Goal: Task Accomplishment & Management: Manage account settings

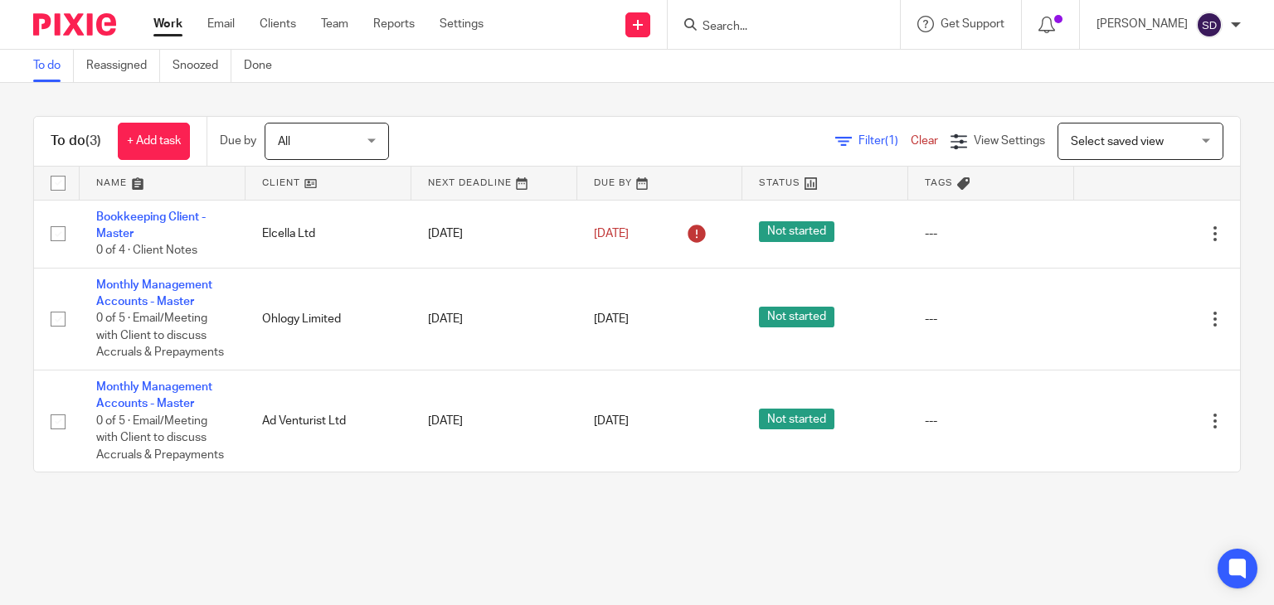
click at [642, 528] on main "To do Reassigned Snoozed Done To do (3) + Add task Due by All All Today Tomorro…" at bounding box center [637, 302] width 1274 height 605
click at [751, 22] on input "Search" at bounding box center [775, 27] width 149 height 15
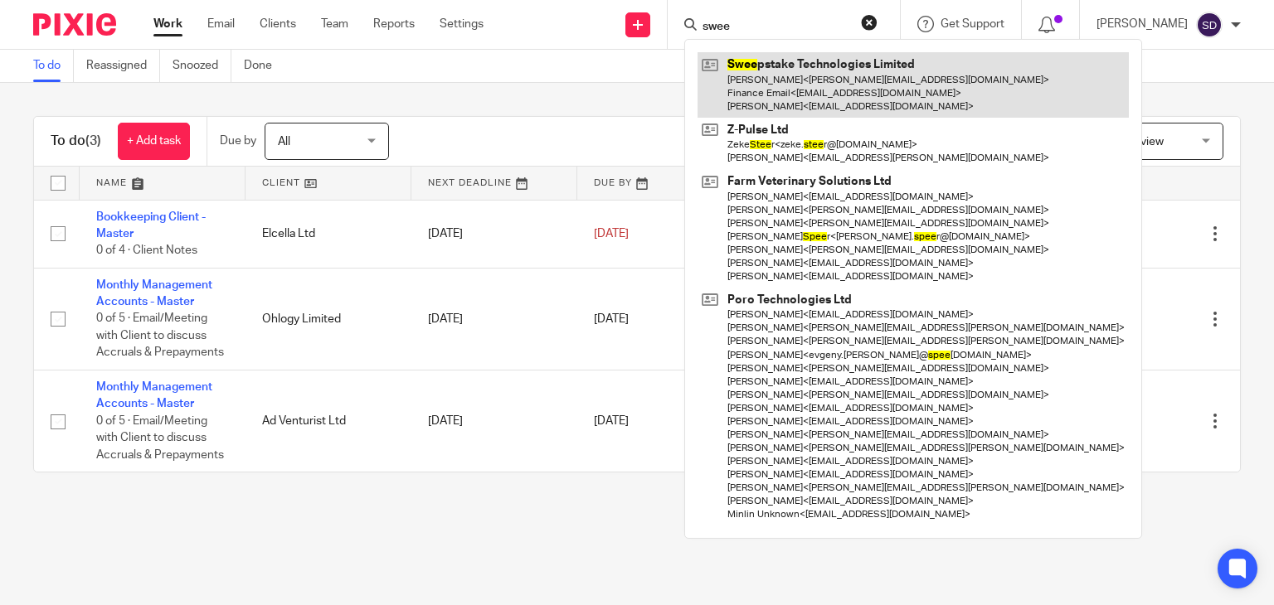
type input "swee"
click at [822, 61] on link at bounding box center [913, 85] width 431 height 66
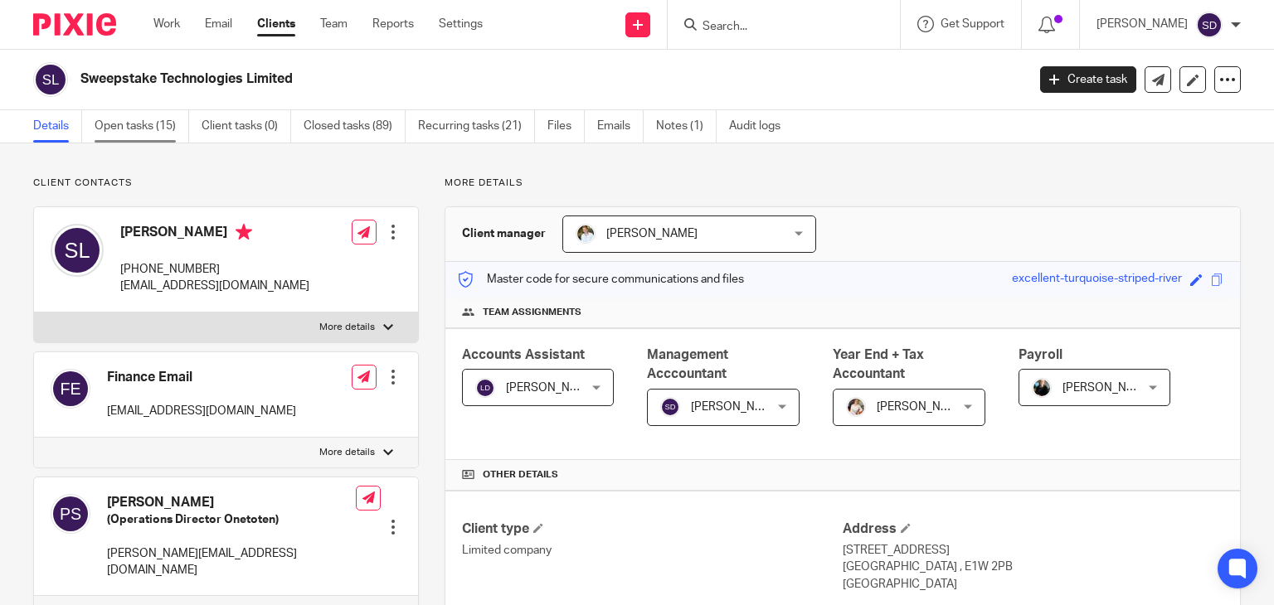
click at [150, 128] on link "Open tasks (15)" at bounding box center [142, 126] width 95 height 32
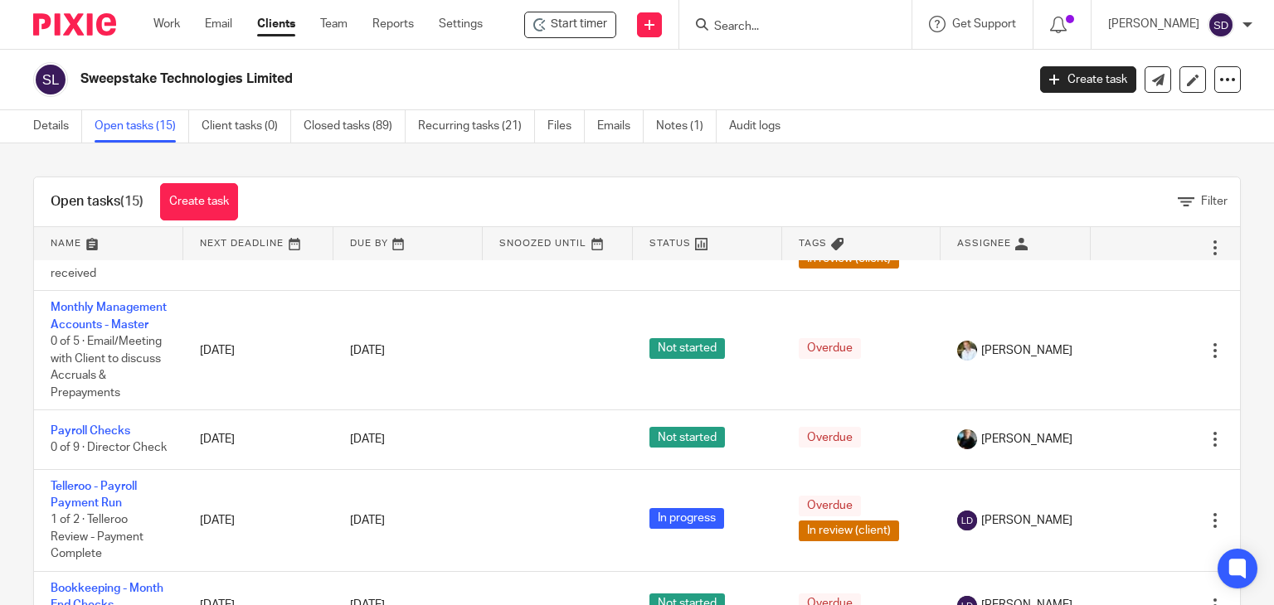
scroll to position [166, 0]
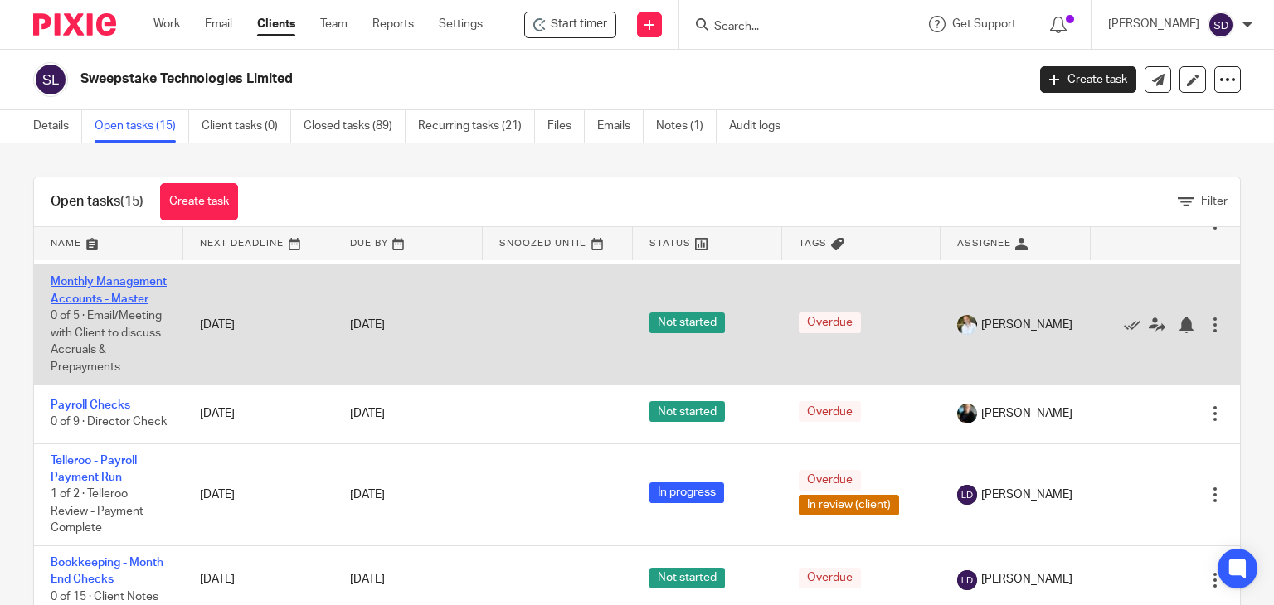
click at [81, 303] on link "Monthly Management Accounts - Master" at bounding box center [109, 290] width 116 height 28
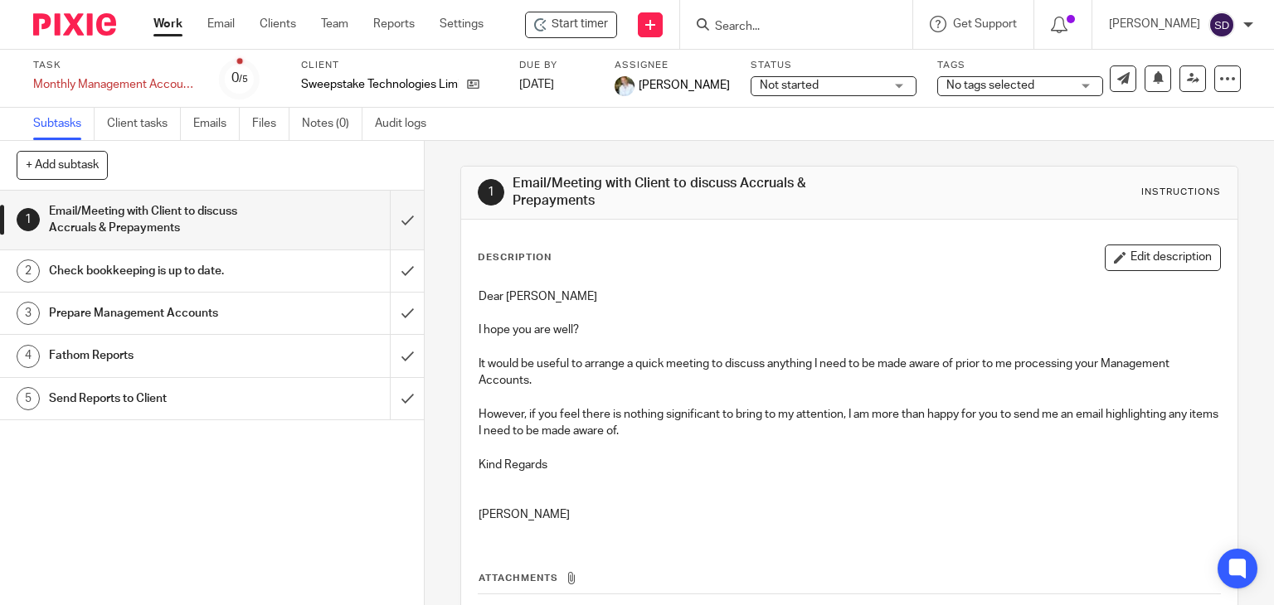
click at [231, 236] on h1 "Email/Meeting with Client to discuss Accruals & Prepayments" at bounding box center [157, 220] width 216 height 42
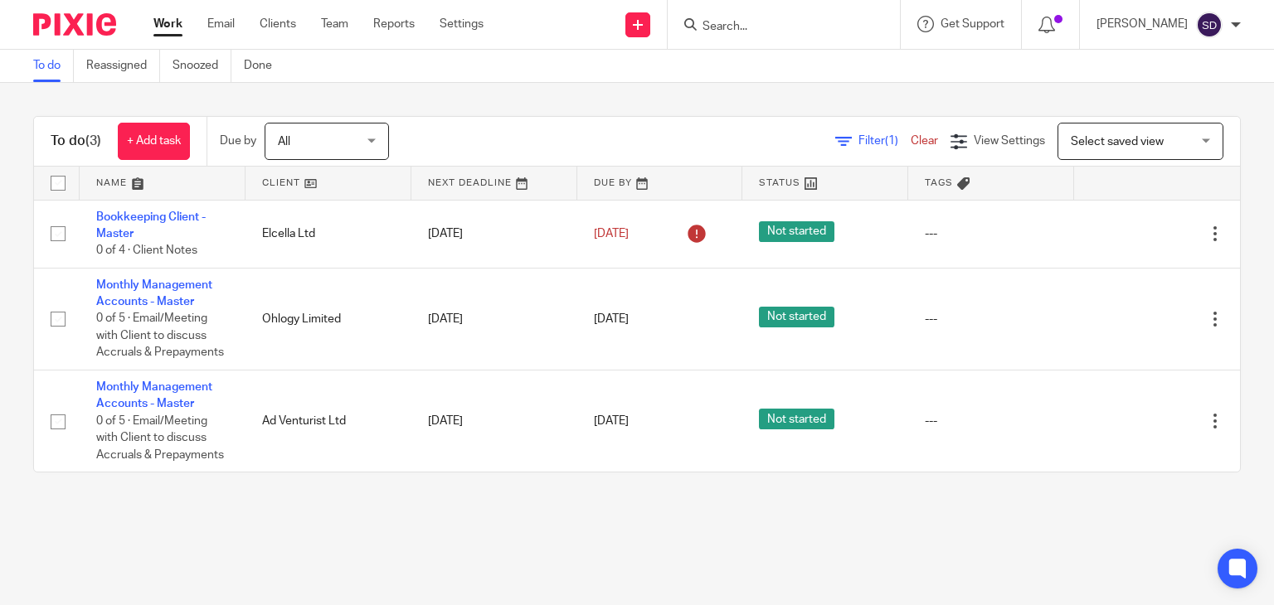
click at [800, 27] on input "Search" at bounding box center [775, 27] width 149 height 15
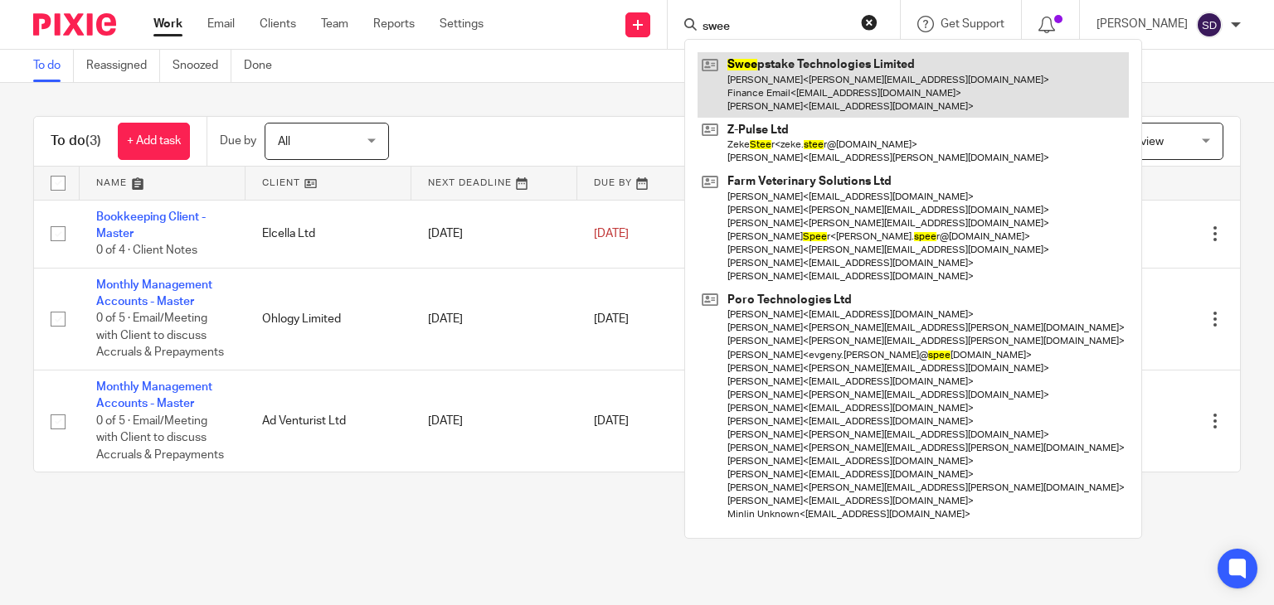
type input "swee"
click at [896, 66] on link at bounding box center [913, 85] width 431 height 66
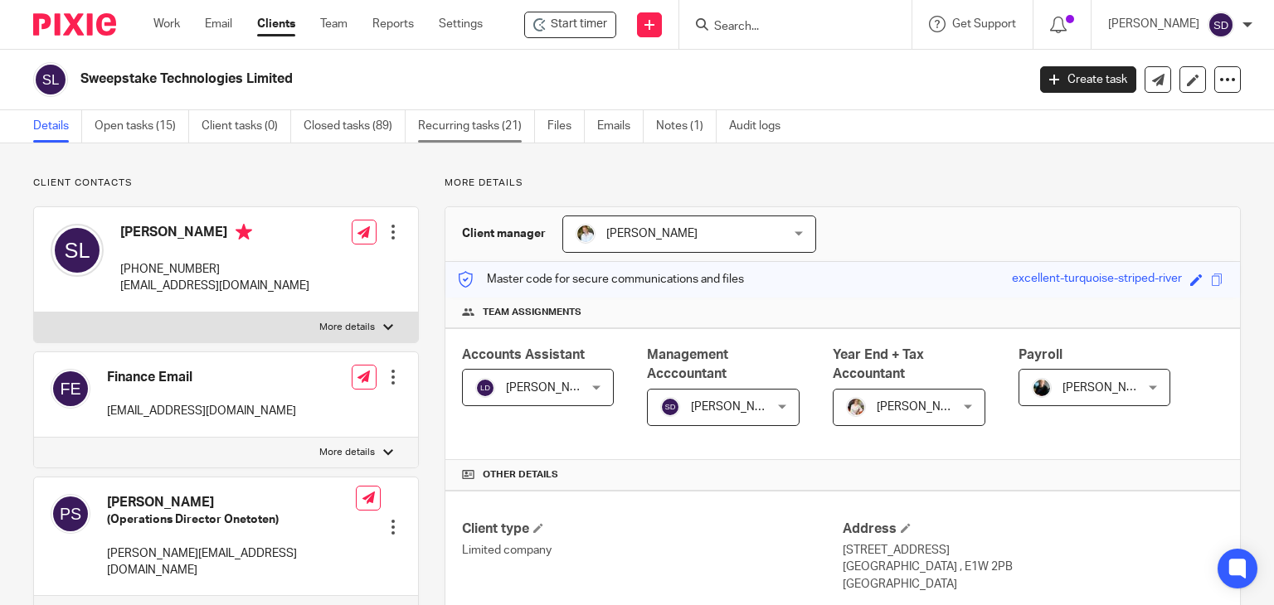
click at [459, 130] on link "Recurring tasks (21)" at bounding box center [476, 126] width 117 height 32
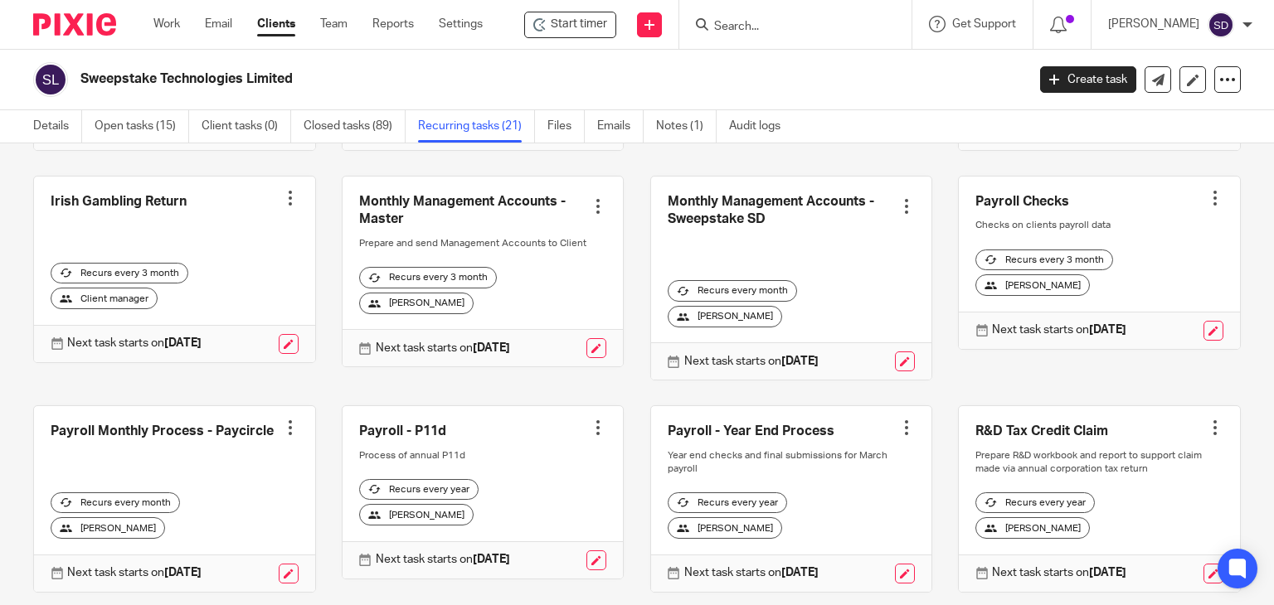
scroll to position [404, 0]
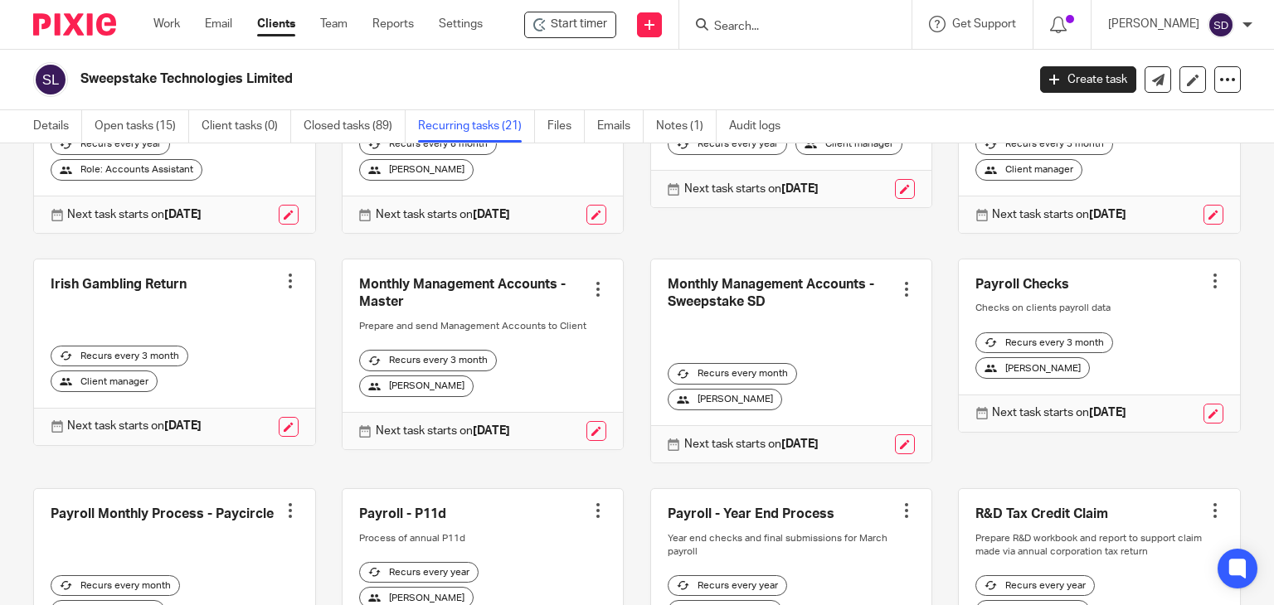
click at [734, 304] on link at bounding box center [791, 361] width 281 height 203
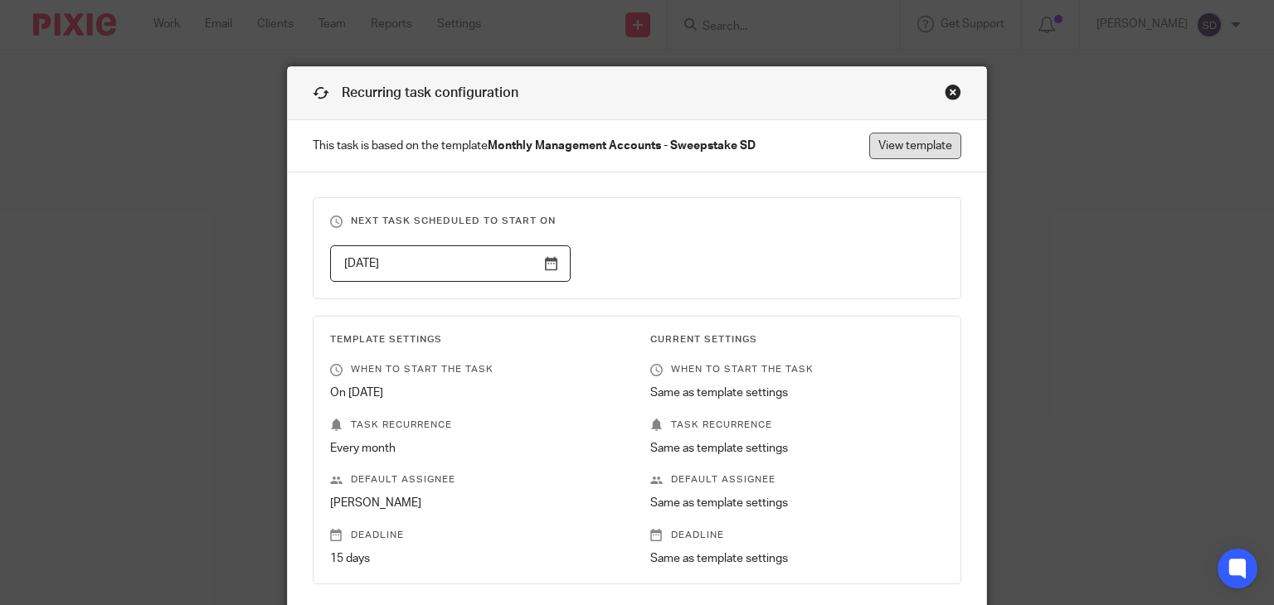
click at [900, 139] on link "View template" at bounding box center [915, 146] width 92 height 27
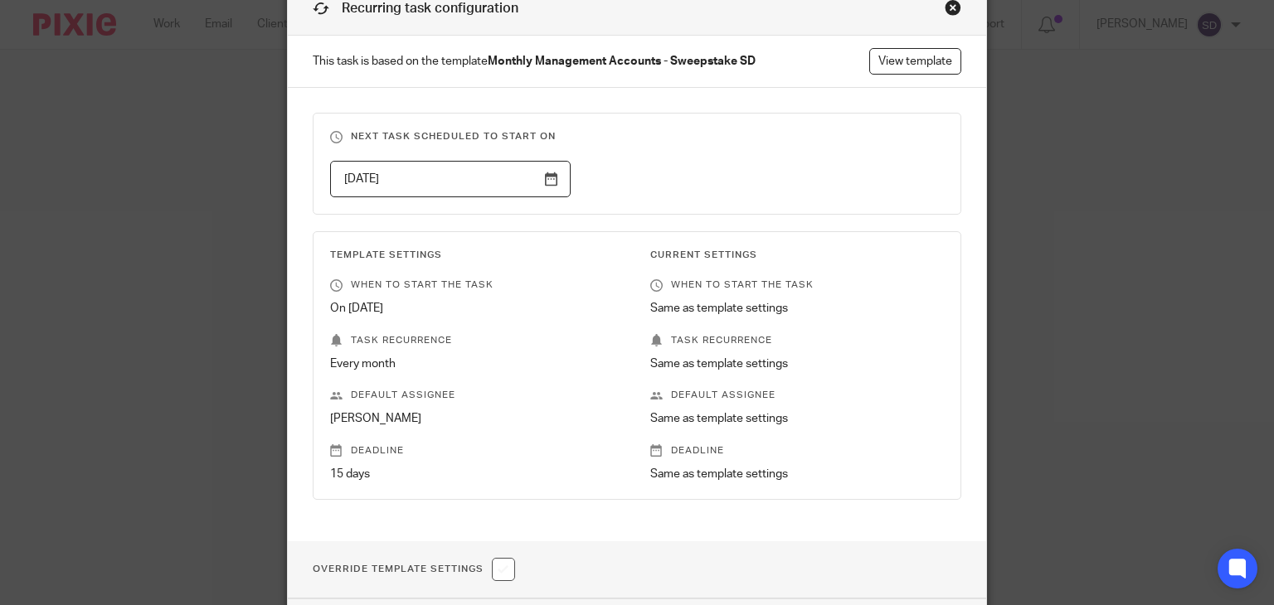
scroll to position [213, 0]
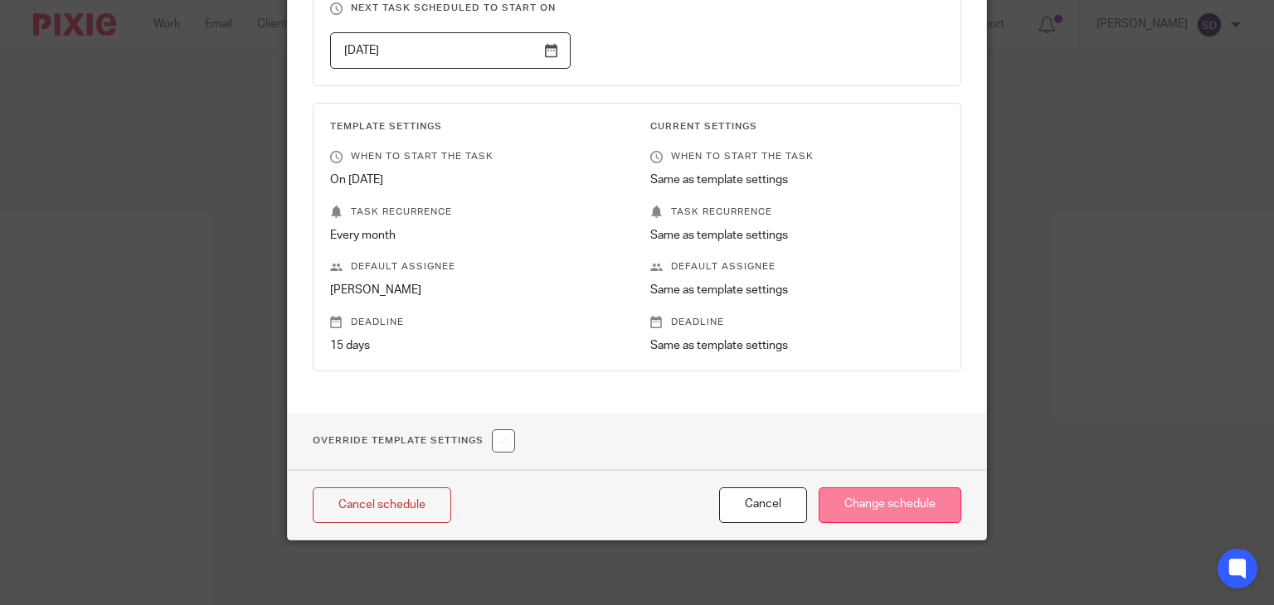
click at [875, 500] on input "Change schedule" at bounding box center [890, 506] width 143 height 36
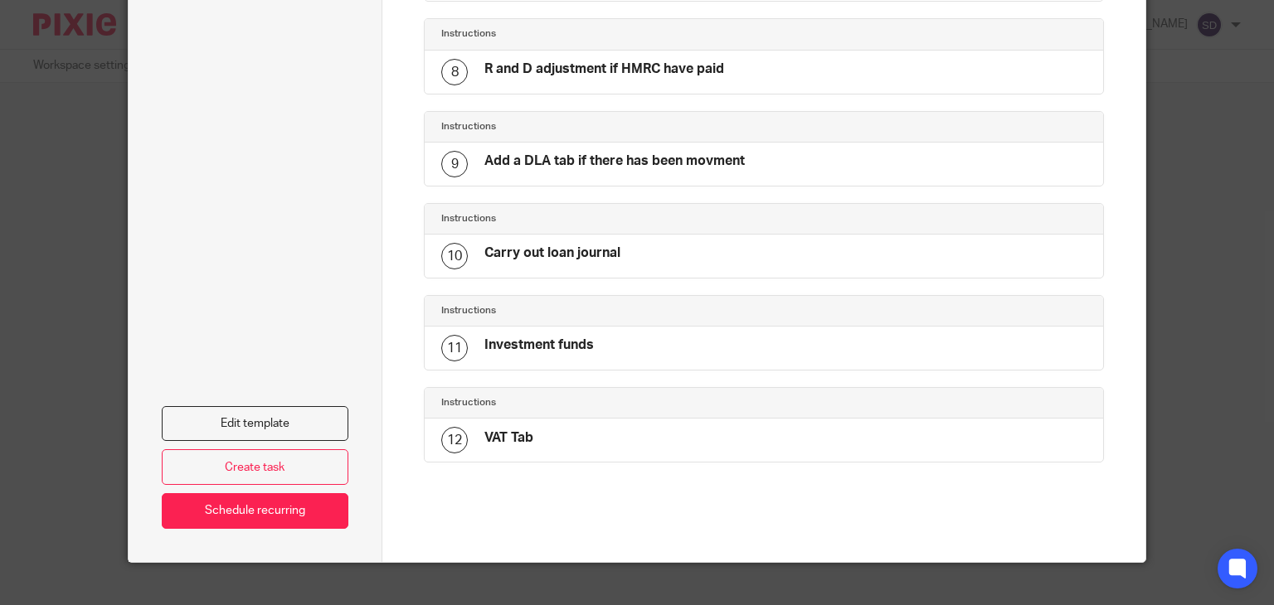
scroll to position [796, 0]
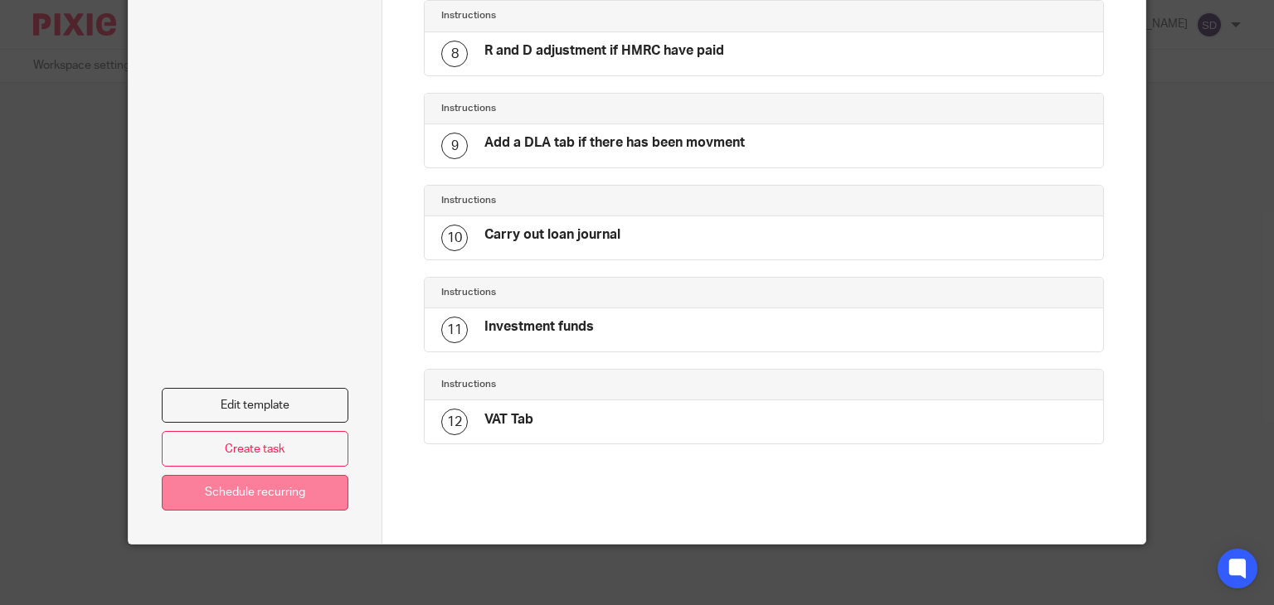
click at [318, 487] on link "Schedule recurring" at bounding box center [255, 493] width 187 height 36
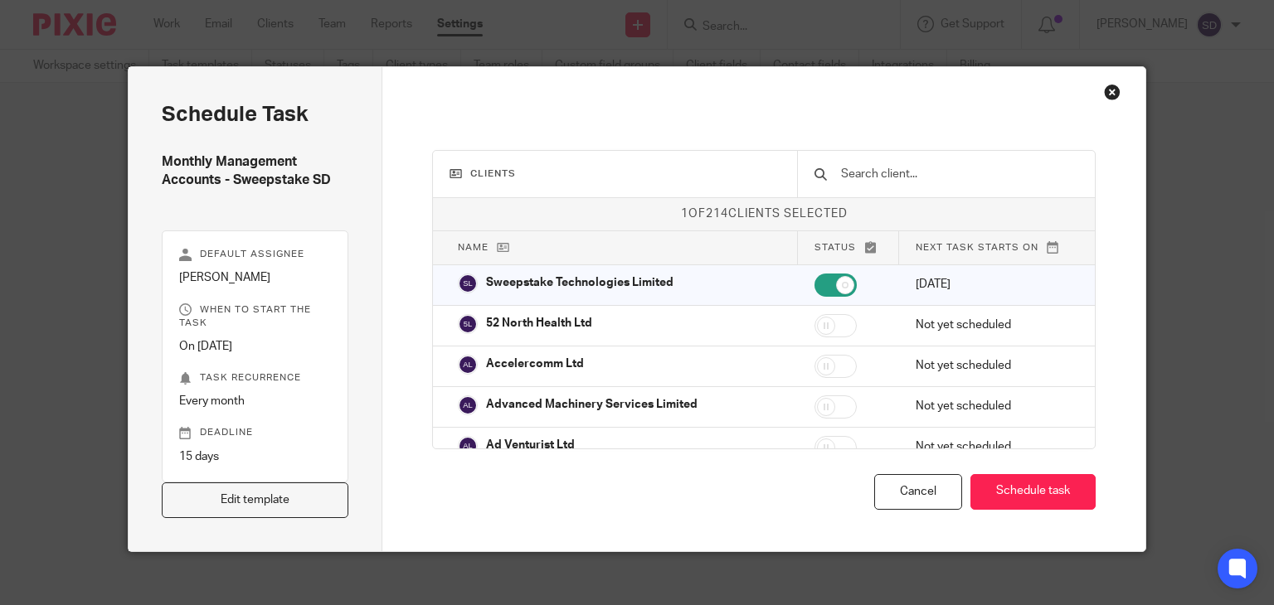
click at [853, 168] on input "text" at bounding box center [959, 174] width 240 height 18
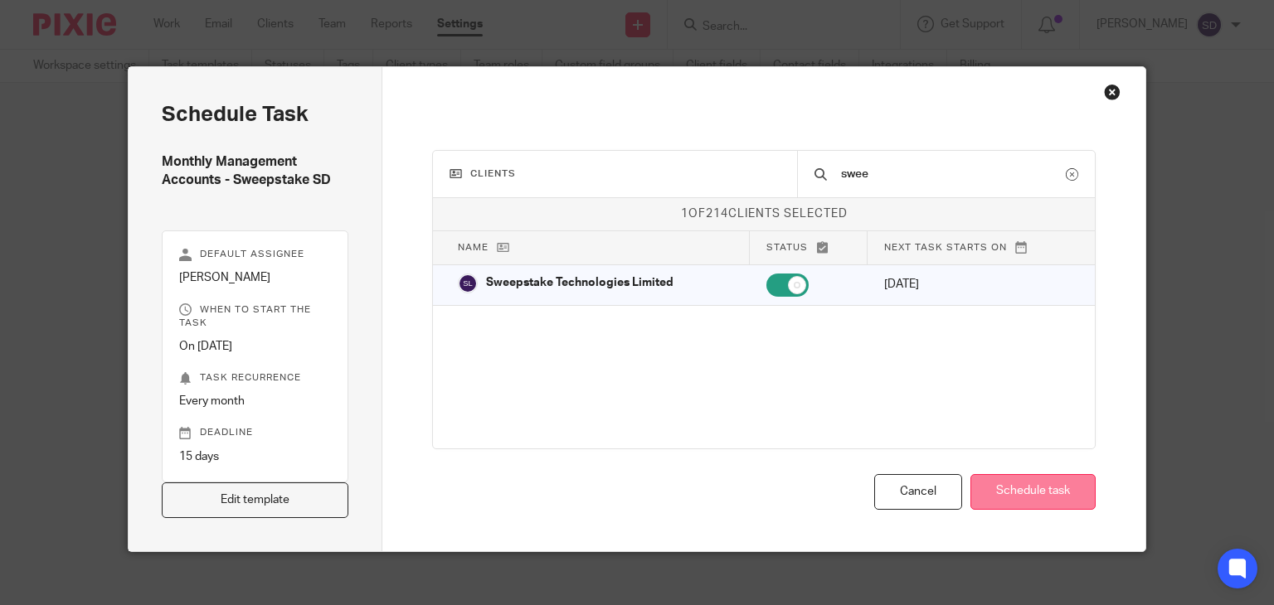
type input "swee"
click at [1029, 497] on button "Schedule task" at bounding box center [1032, 492] width 125 height 36
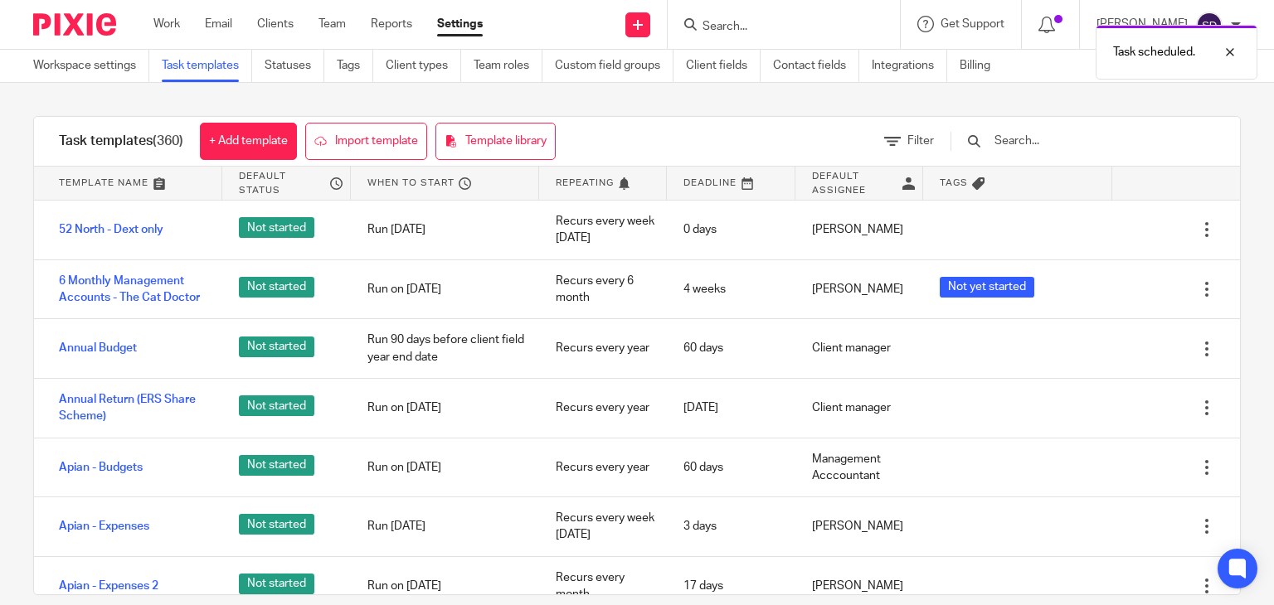
click at [1042, 139] on input "text" at bounding box center [1089, 141] width 193 height 18
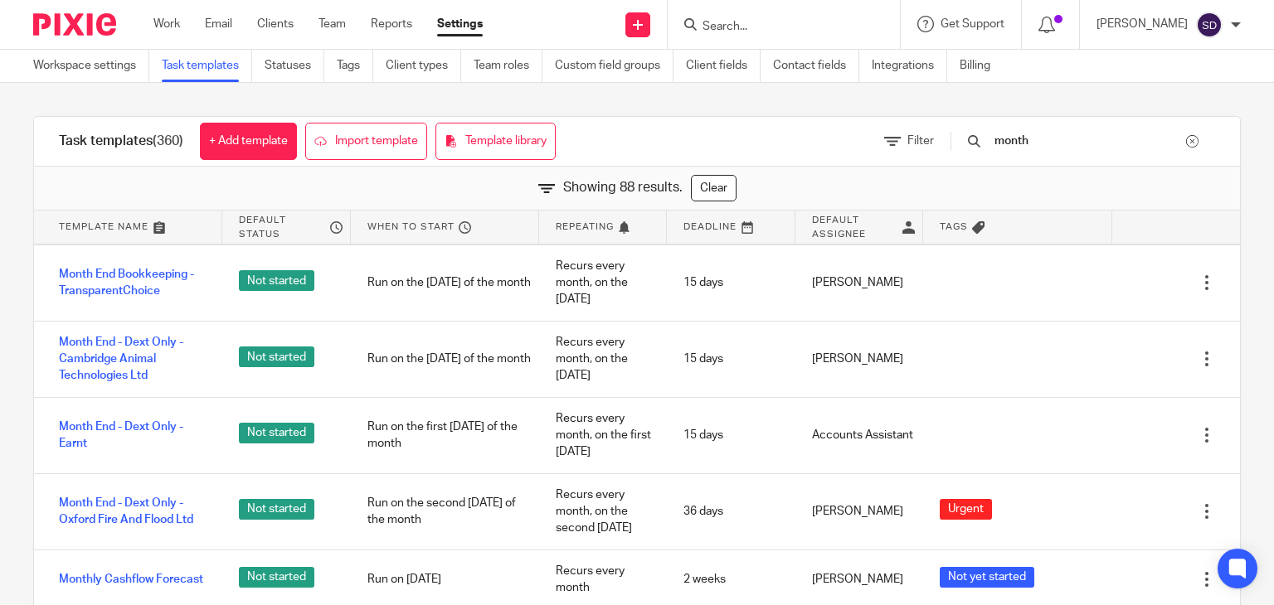
scroll to position [1659, 0]
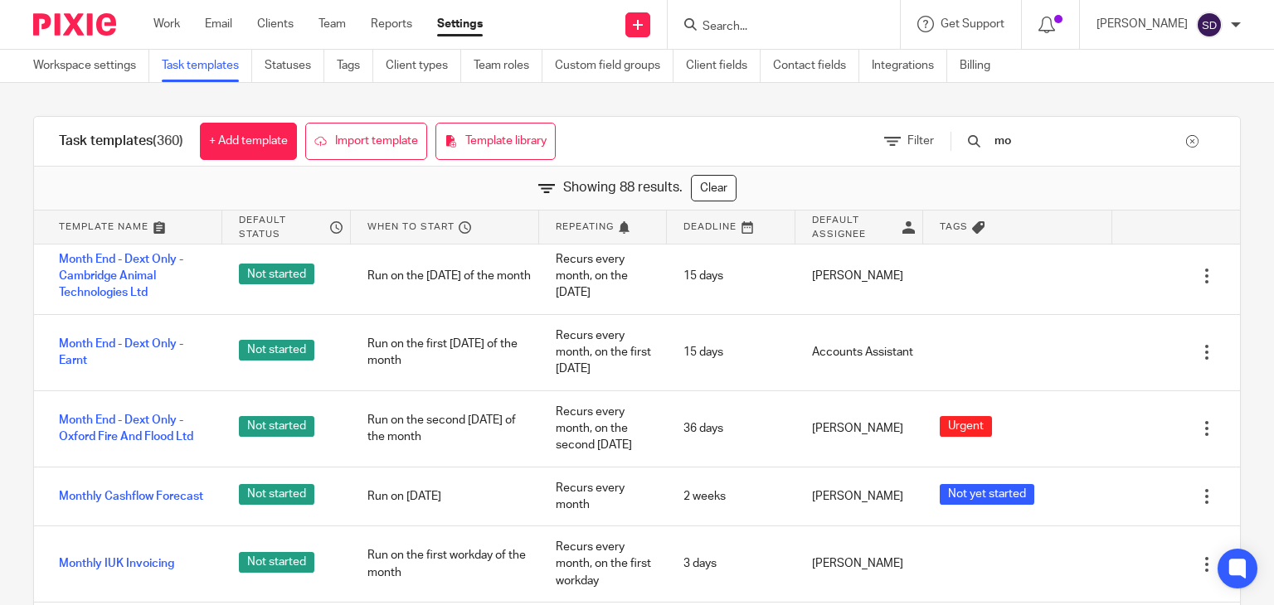
type input "m"
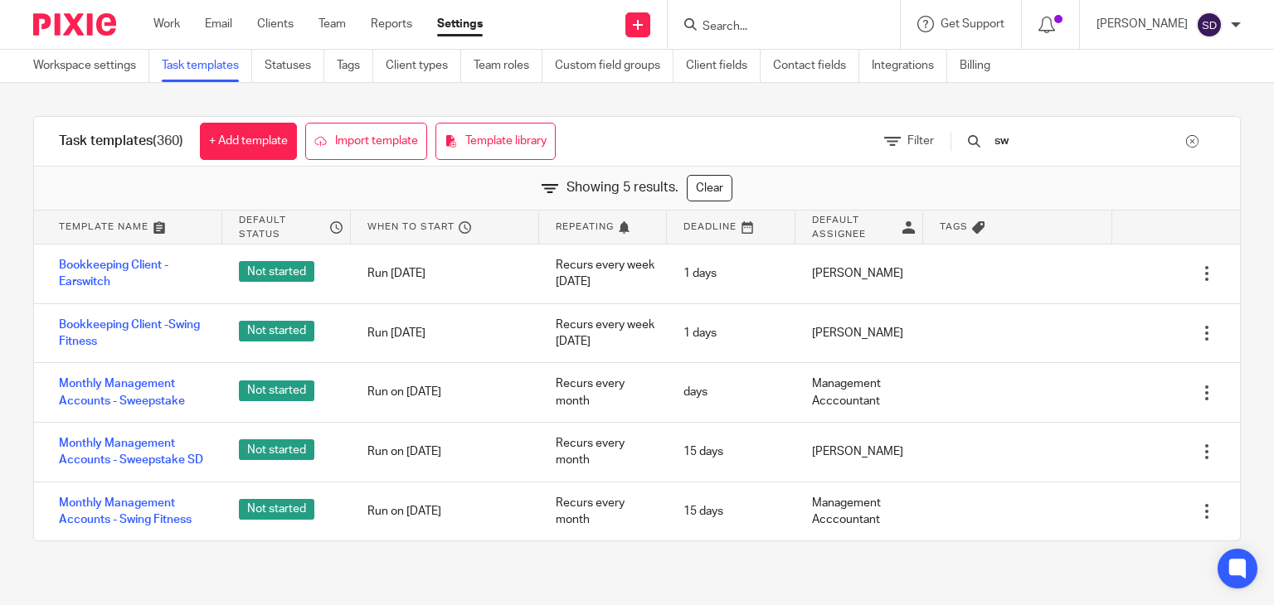
scroll to position [0, 0]
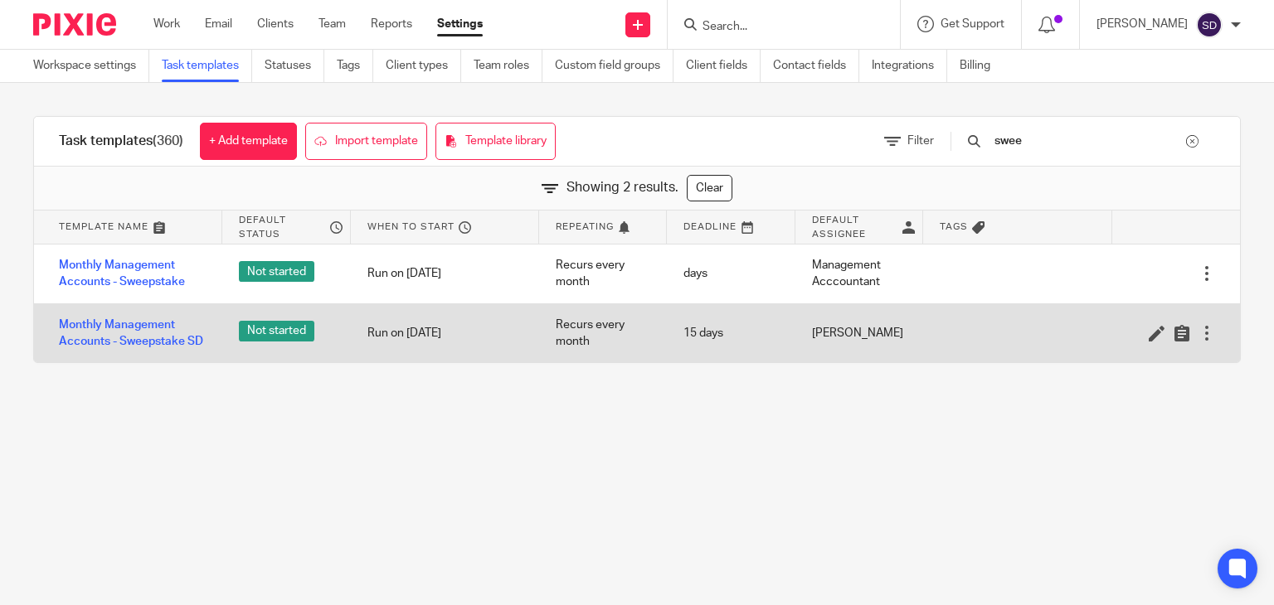
type input "swee"
click at [385, 328] on div "Run on 1 oct" at bounding box center [445, 333] width 188 height 41
click at [640, 333] on div "Recurs every month" at bounding box center [603, 333] width 128 height 59
click at [1199, 333] on div at bounding box center [1207, 333] width 17 height 17
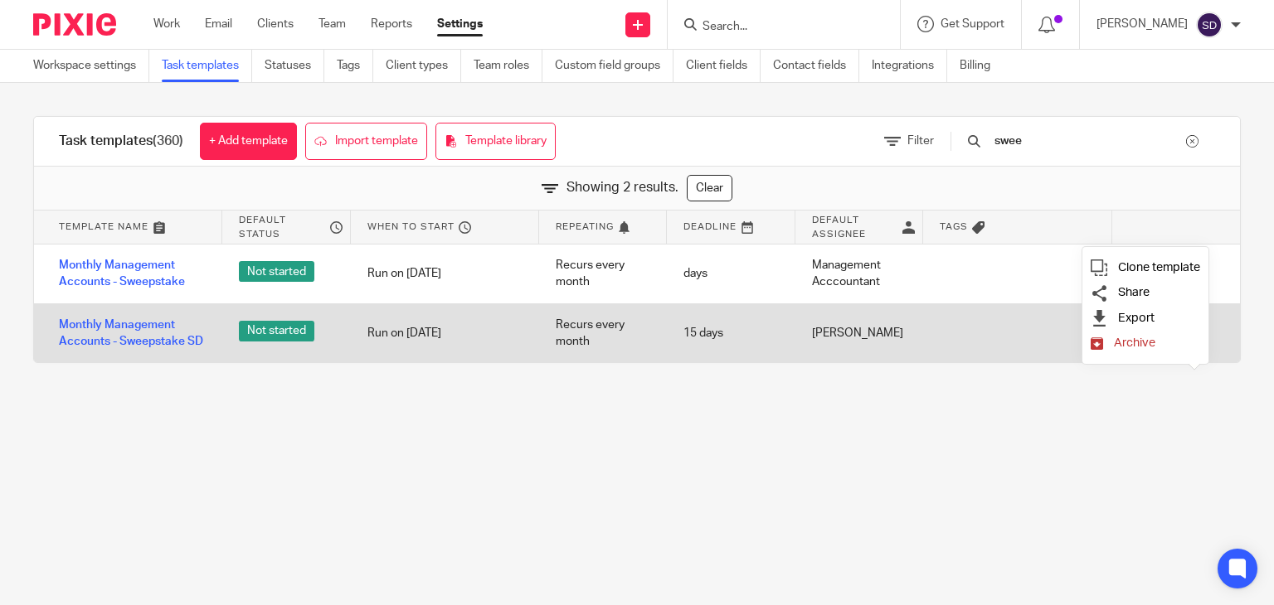
click at [408, 336] on div "Run on 1 oct" at bounding box center [445, 333] width 188 height 41
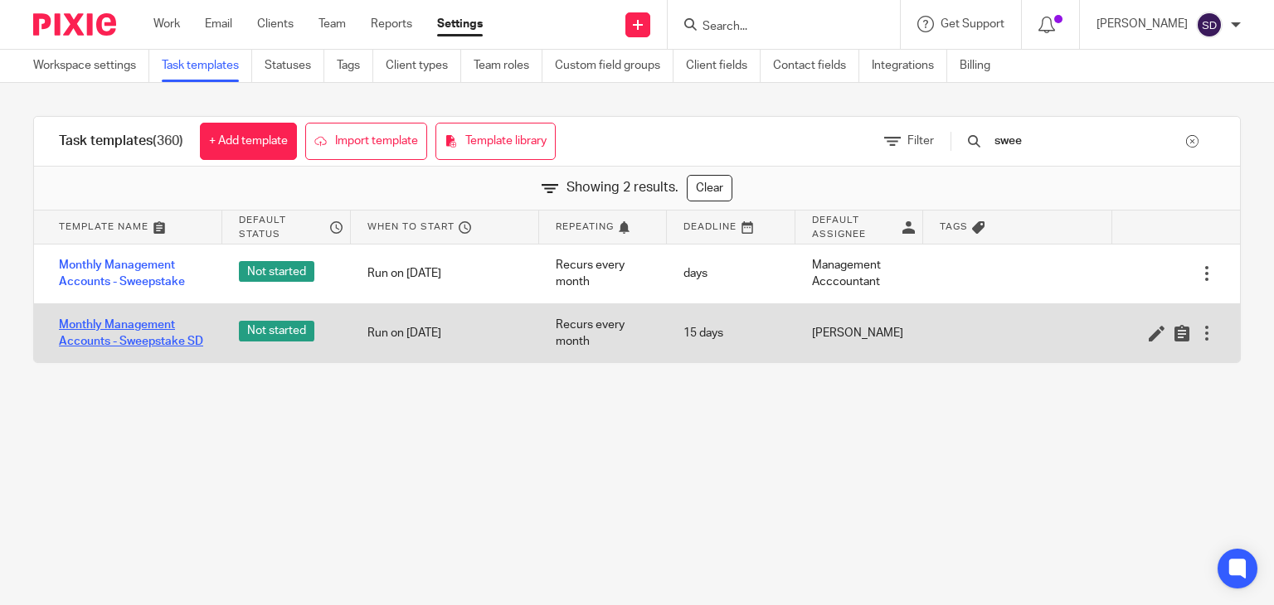
click at [139, 322] on link "Monthly Management Accounts - Sweepstake SD" at bounding box center [132, 334] width 147 height 34
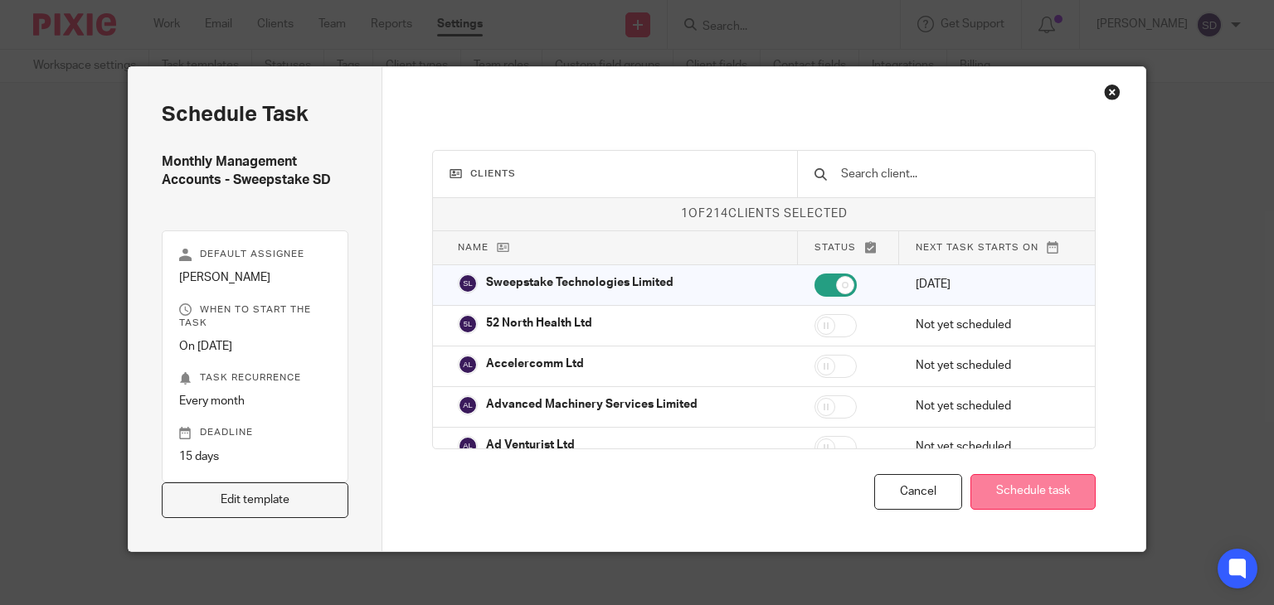
click at [1015, 489] on button "Schedule task" at bounding box center [1032, 492] width 125 height 36
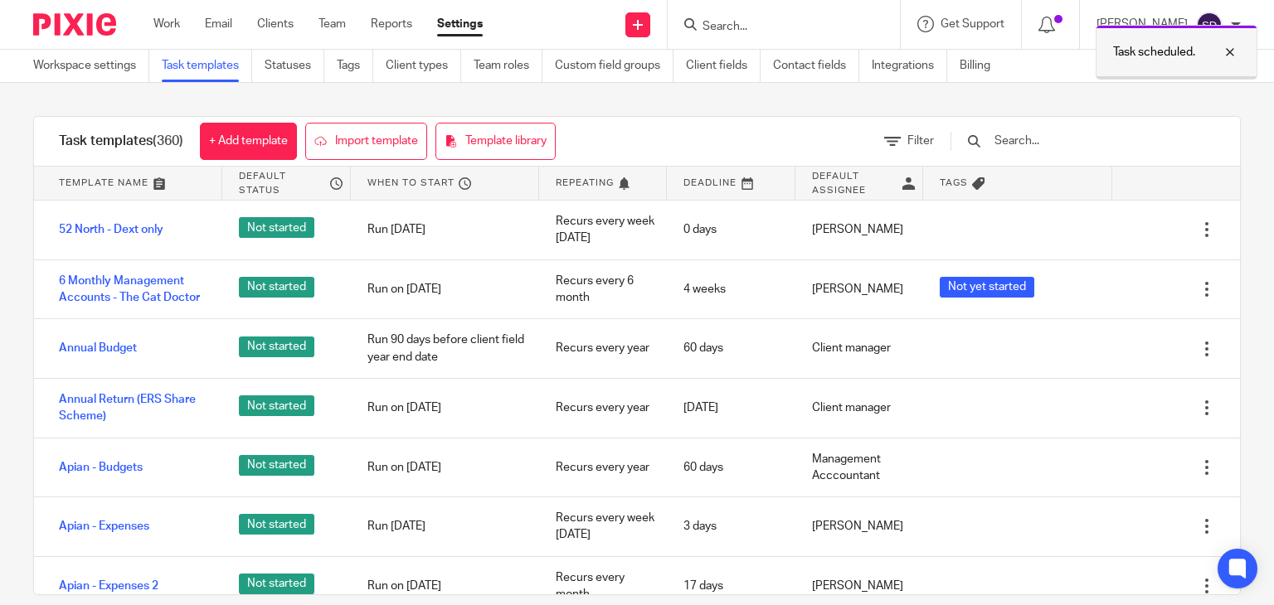
click at [1136, 54] on p "Task scheduled." at bounding box center [1154, 52] width 82 height 17
click at [159, 20] on link "Work" at bounding box center [166, 24] width 27 height 17
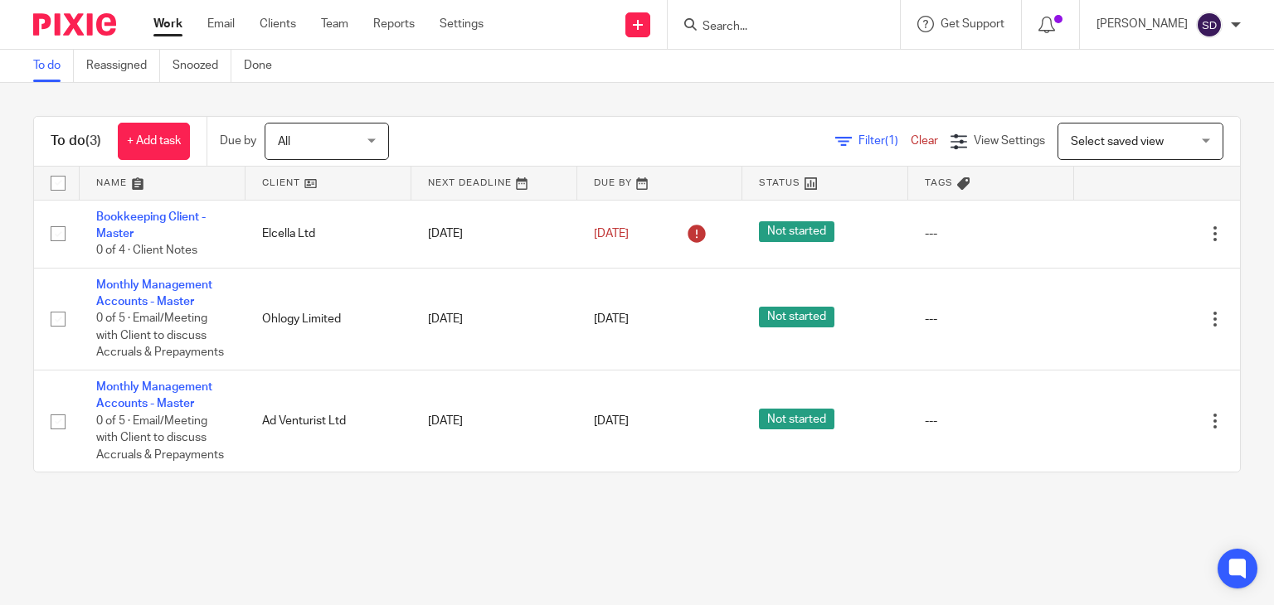
click at [767, 27] on input "Search" at bounding box center [775, 27] width 149 height 15
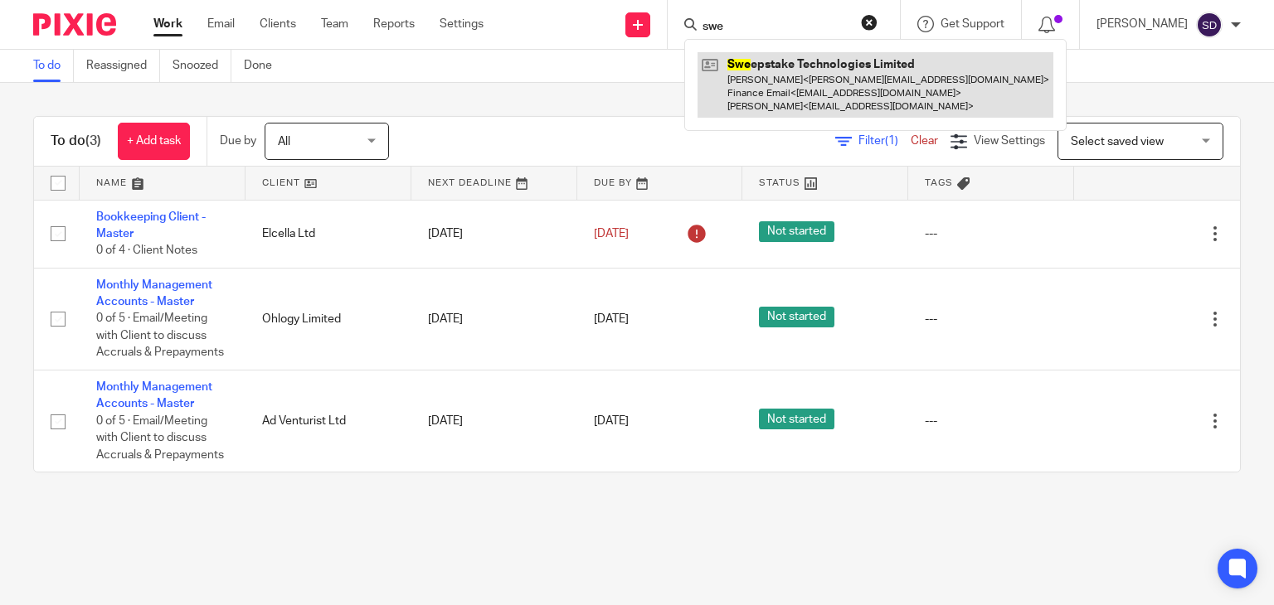
type input "swe"
click at [893, 90] on link at bounding box center [876, 85] width 356 height 66
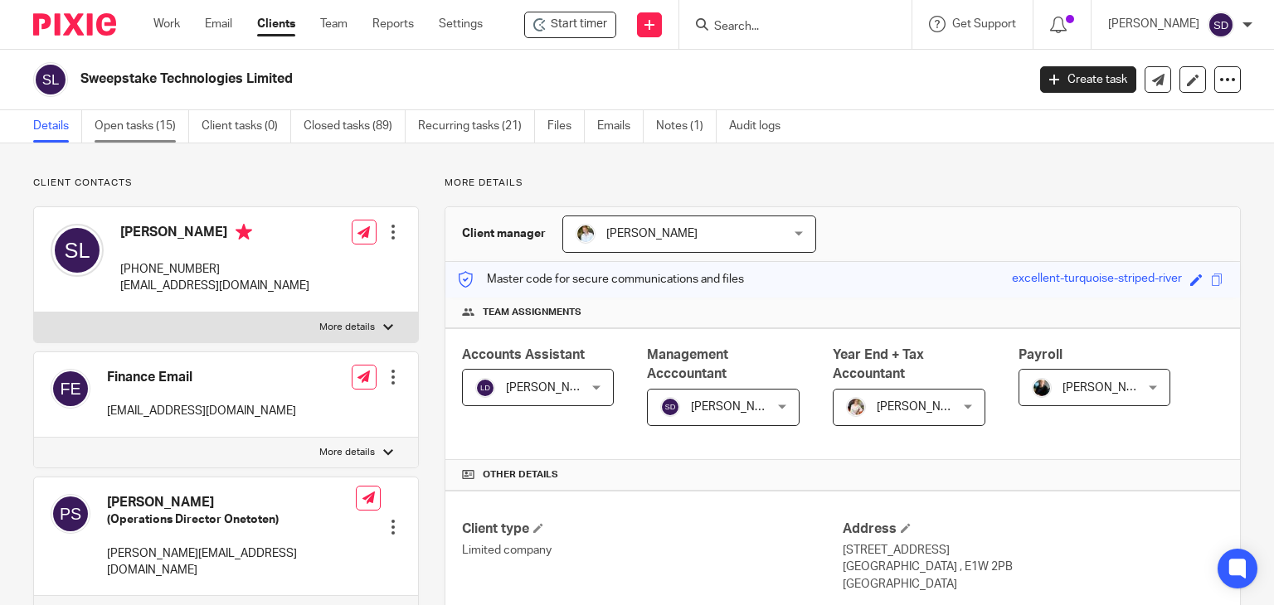
click at [120, 124] on link "Open tasks (15)" at bounding box center [142, 126] width 95 height 32
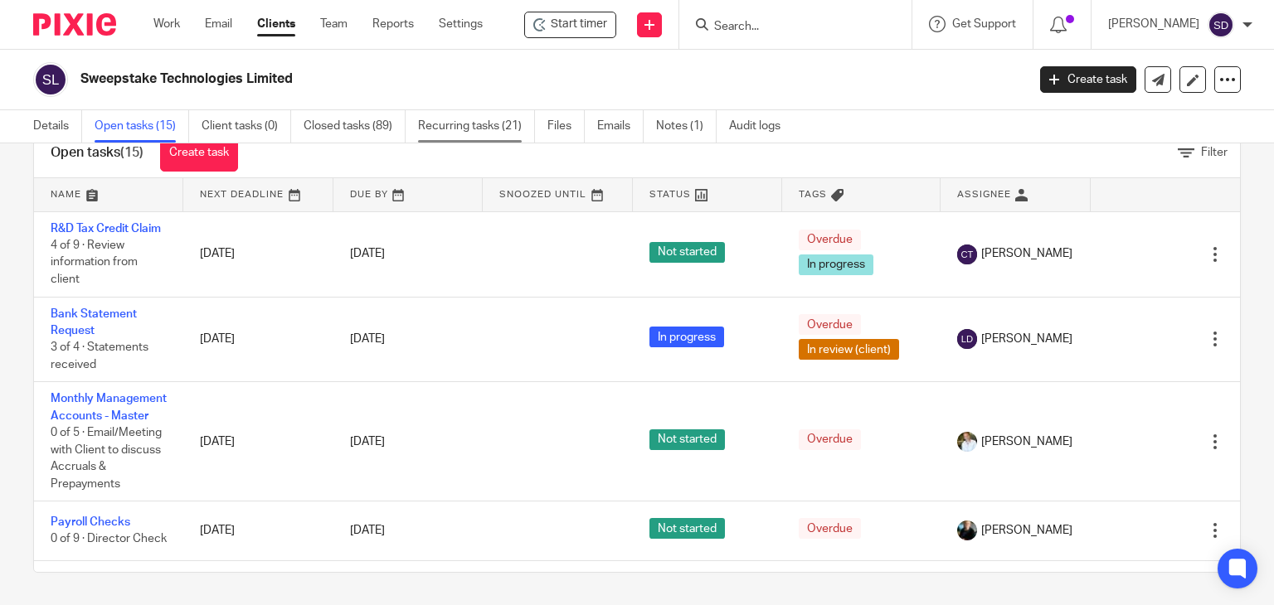
click at [481, 127] on link "Recurring tasks (21)" at bounding box center [476, 126] width 117 height 32
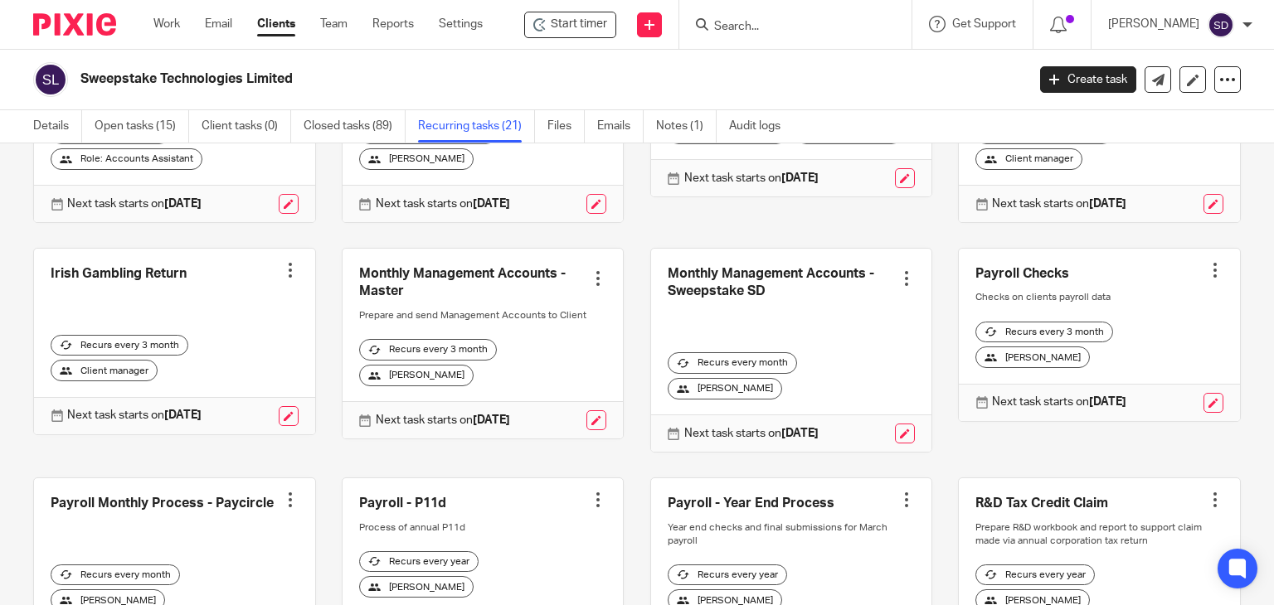
scroll to position [498, 0]
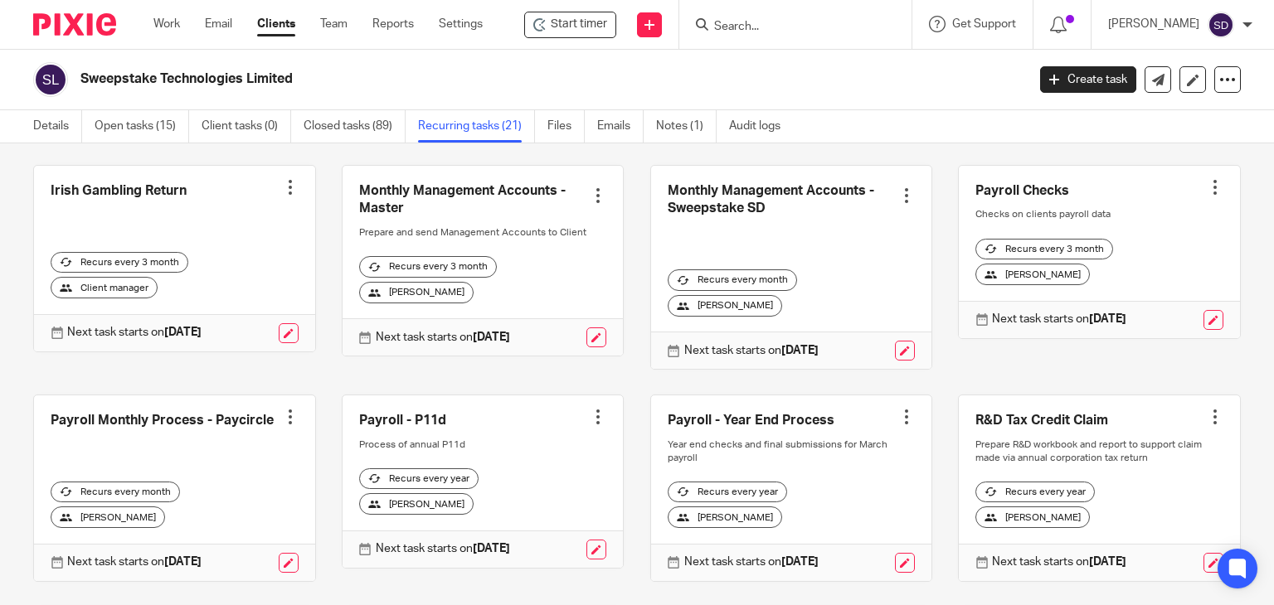
click at [711, 220] on link at bounding box center [791, 267] width 281 height 203
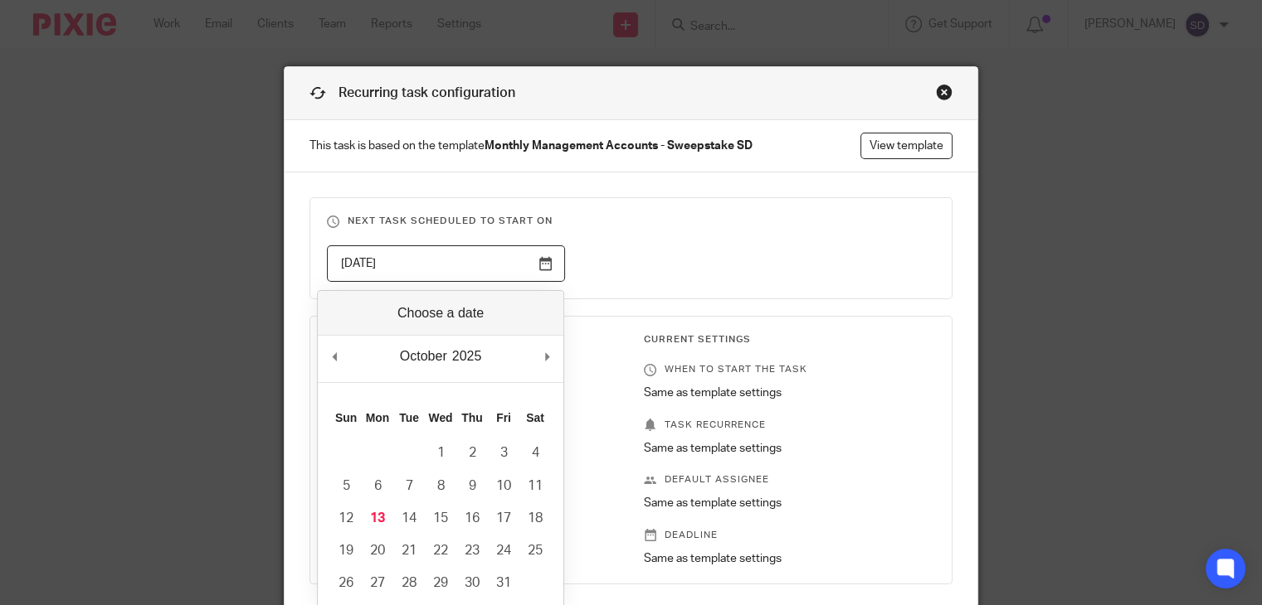
click at [543, 265] on input "2025-11-01" at bounding box center [446, 264] width 238 height 37
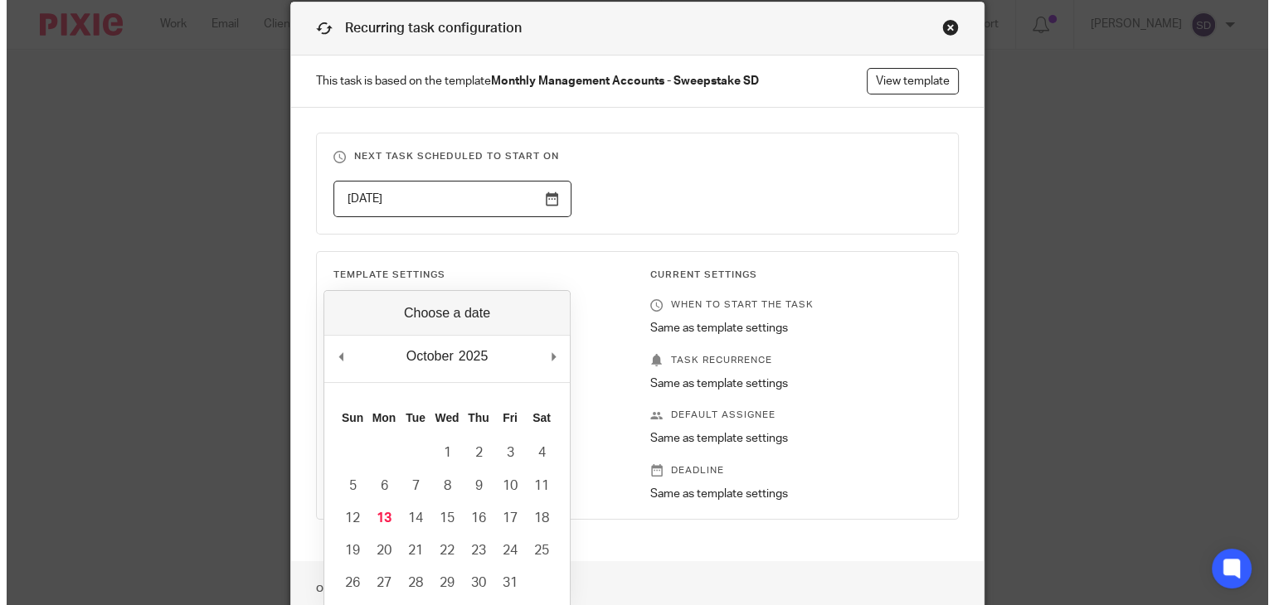
scroll to position [83, 0]
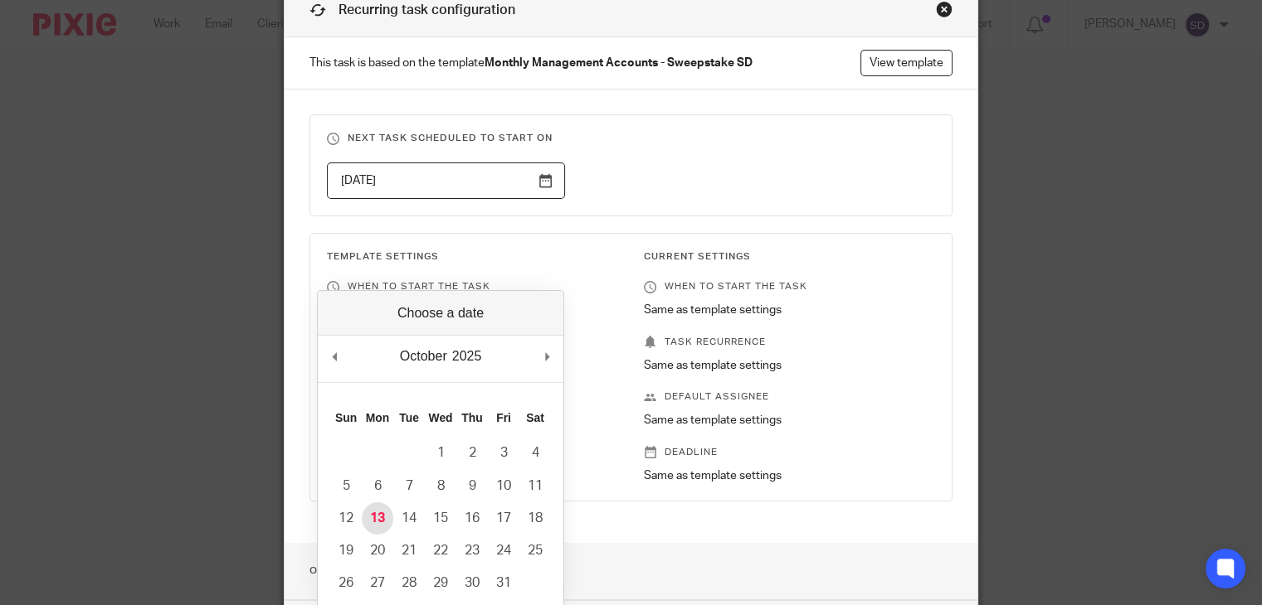
type input "2025-10-13"
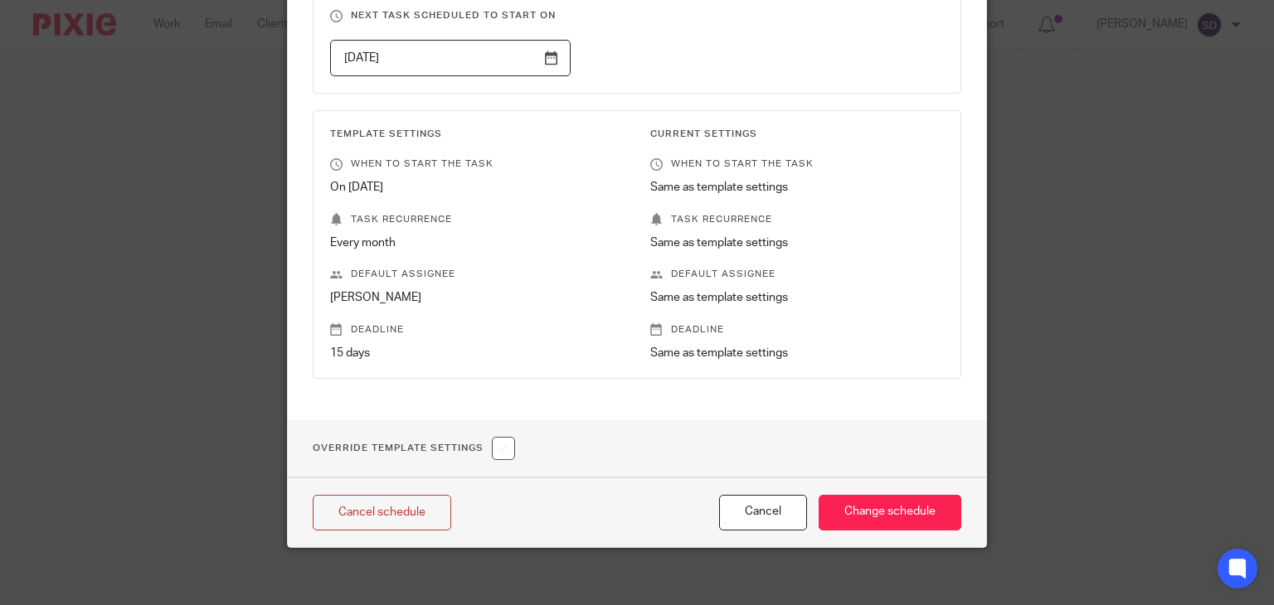
scroll to position [213, 0]
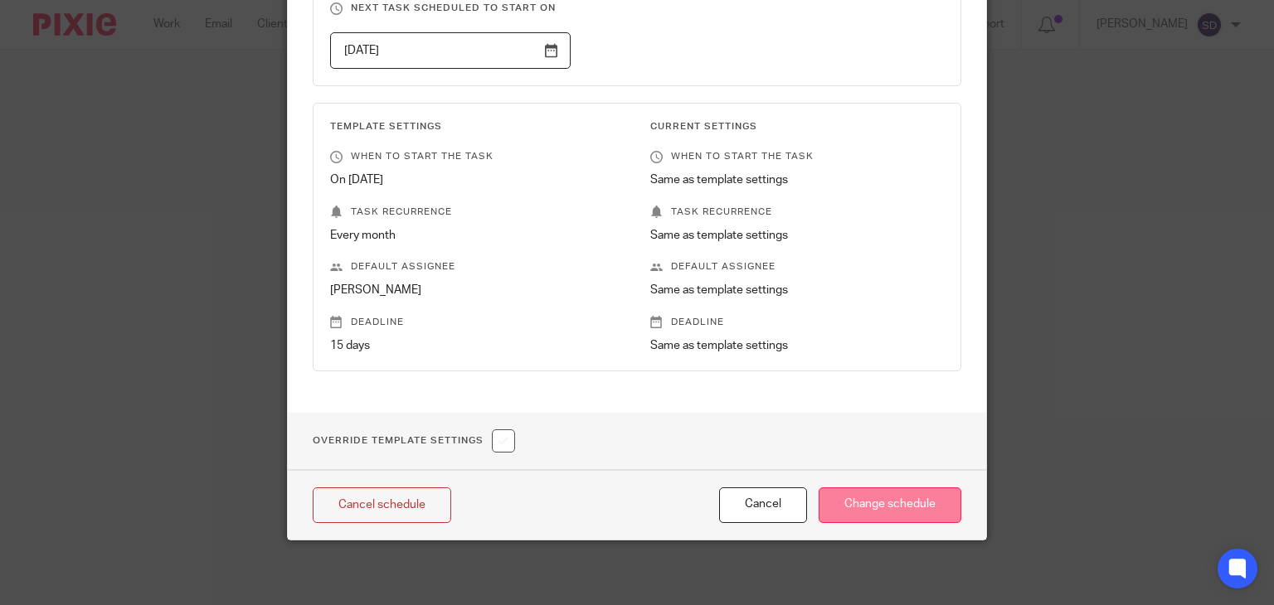
click at [873, 506] on input "Change schedule" at bounding box center [890, 506] width 143 height 36
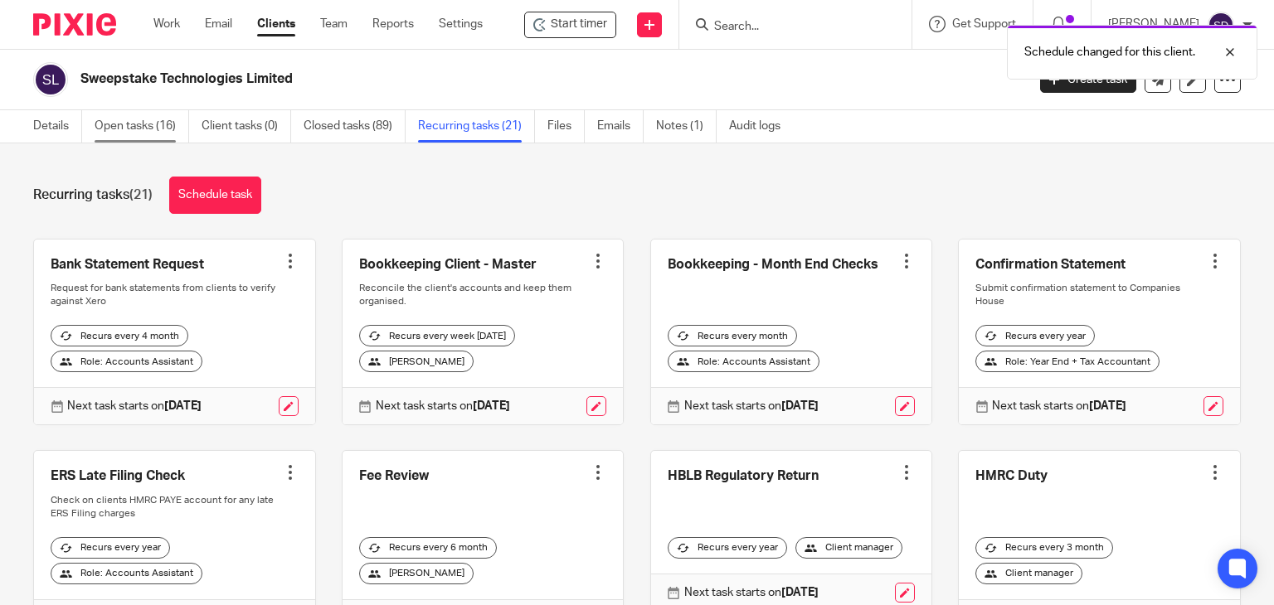
click at [138, 120] on link "Open tasks (16)" at bounding box center [142, 126] width 95 height 32
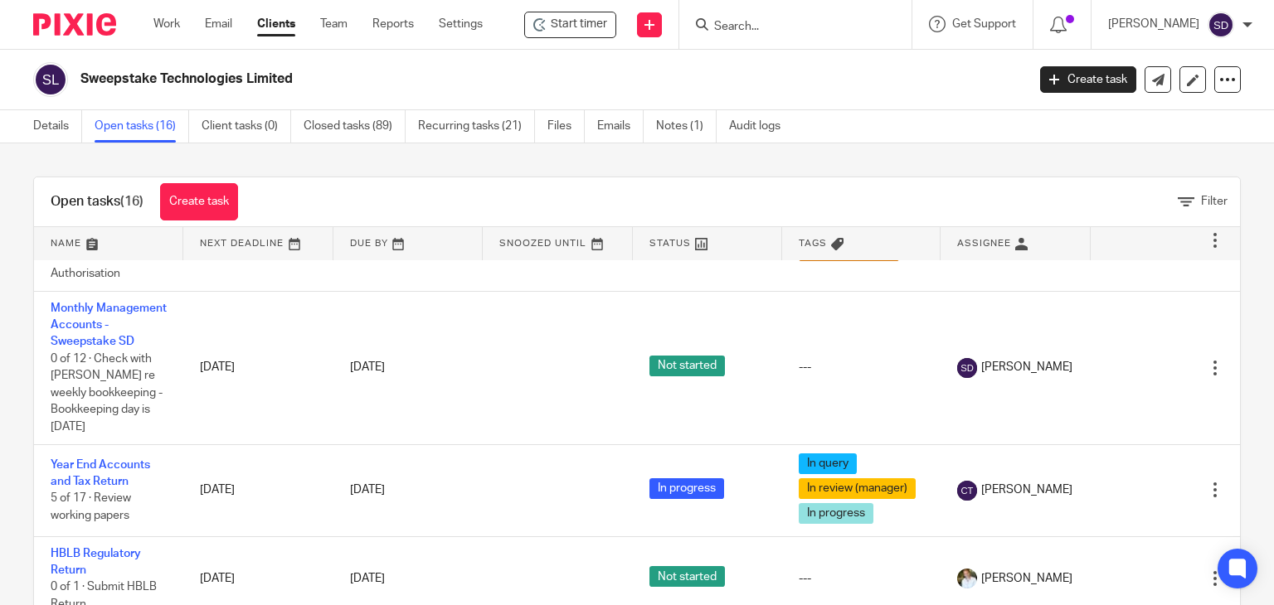
scroll to position [1169, 0]
click at [48, 126] on link "Details" at bounding box center [57, 126] width 49 height 32
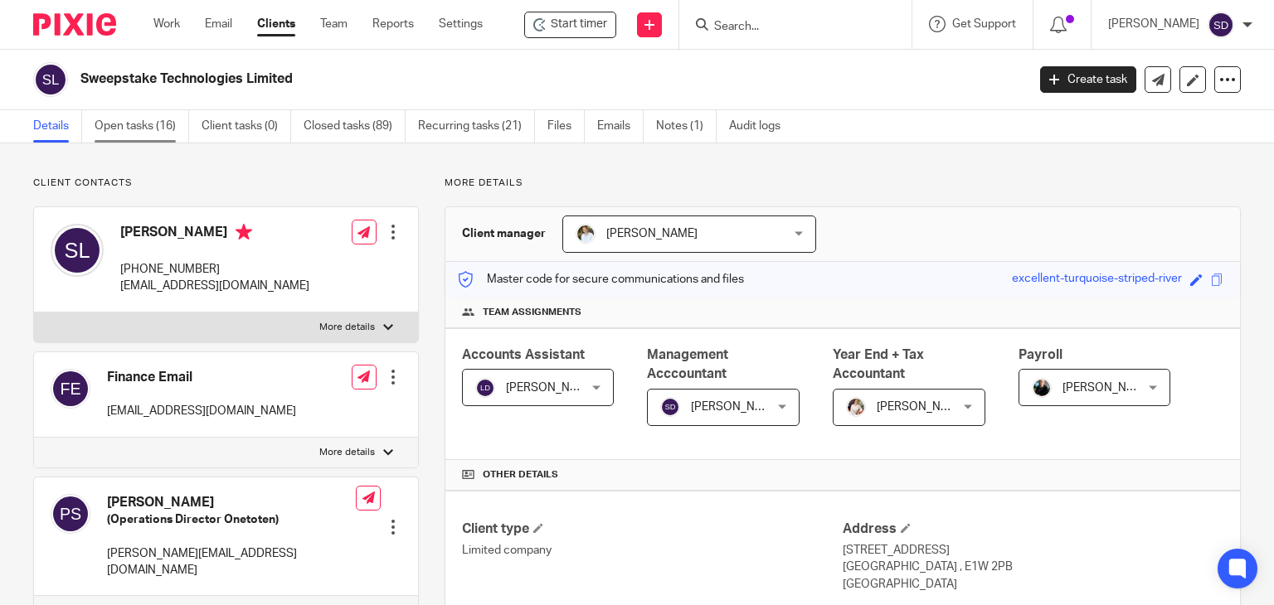
click at [148, 124] on link "Open tasks (16)" at bounding box center [142, 126] width 95 height 32
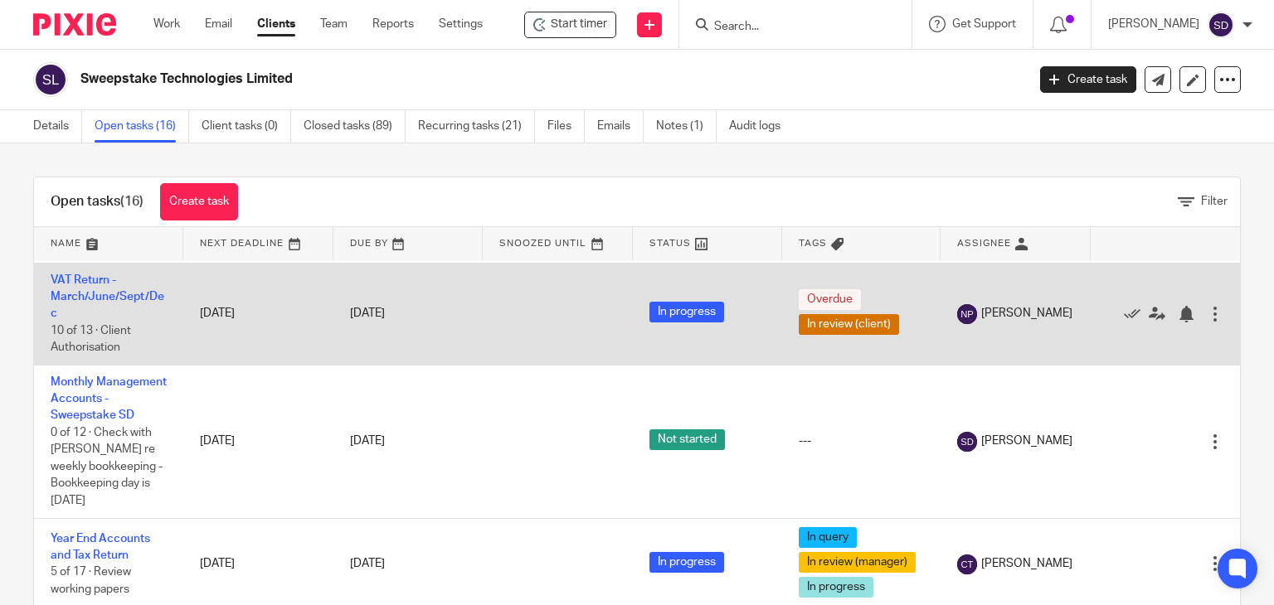
scroll to position [1078, 0]
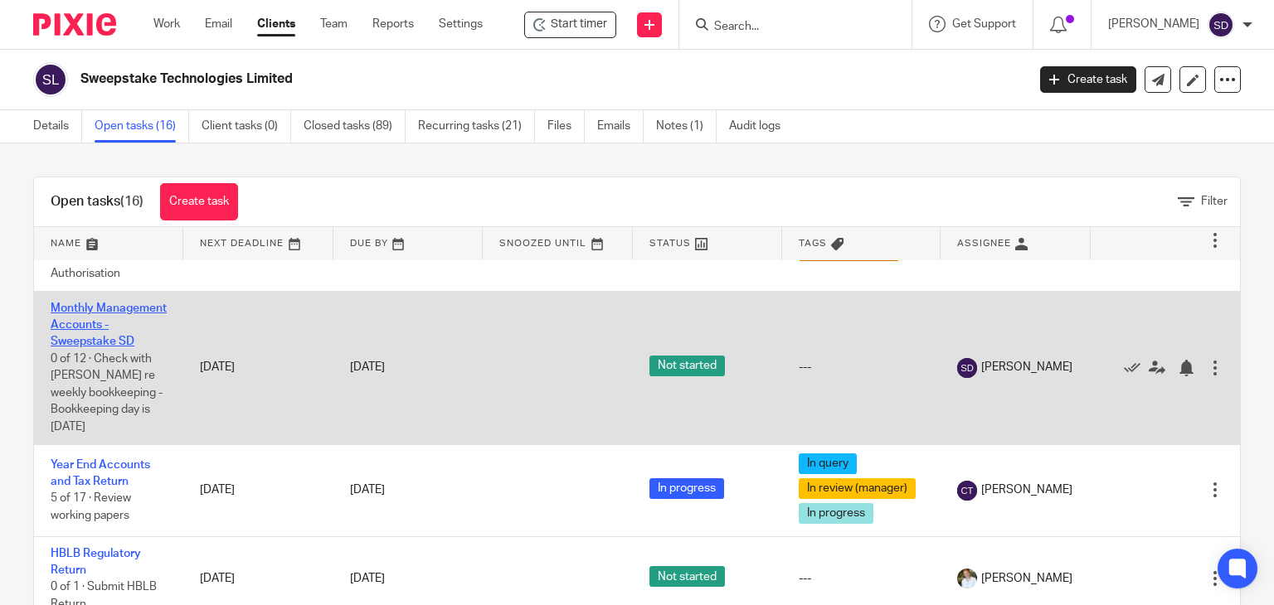
click at [76, 348] on link "Monthly Management Accounts - Sweepstake SD" at bounding box center [109, 326] width 116 height 46
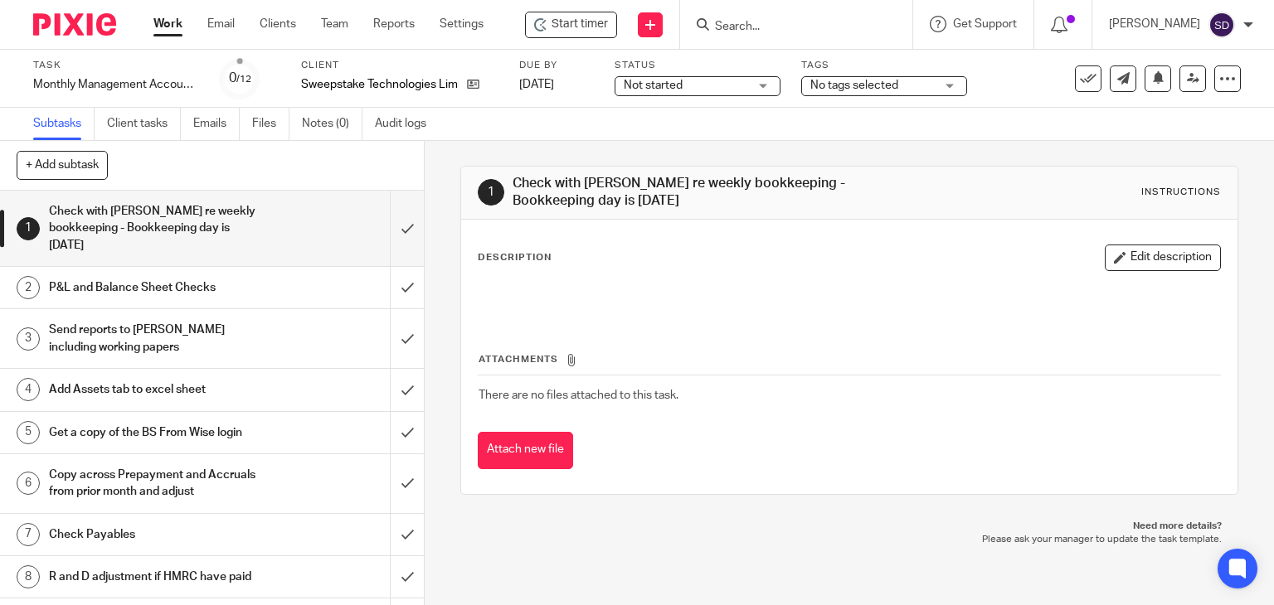
click at [190, 239] on h1 "Check with [PERSON_NAME] re weekly bookkeeping - Bookkeeping day is [DATE]" at bounding box center [157, 228] width 216 height 59
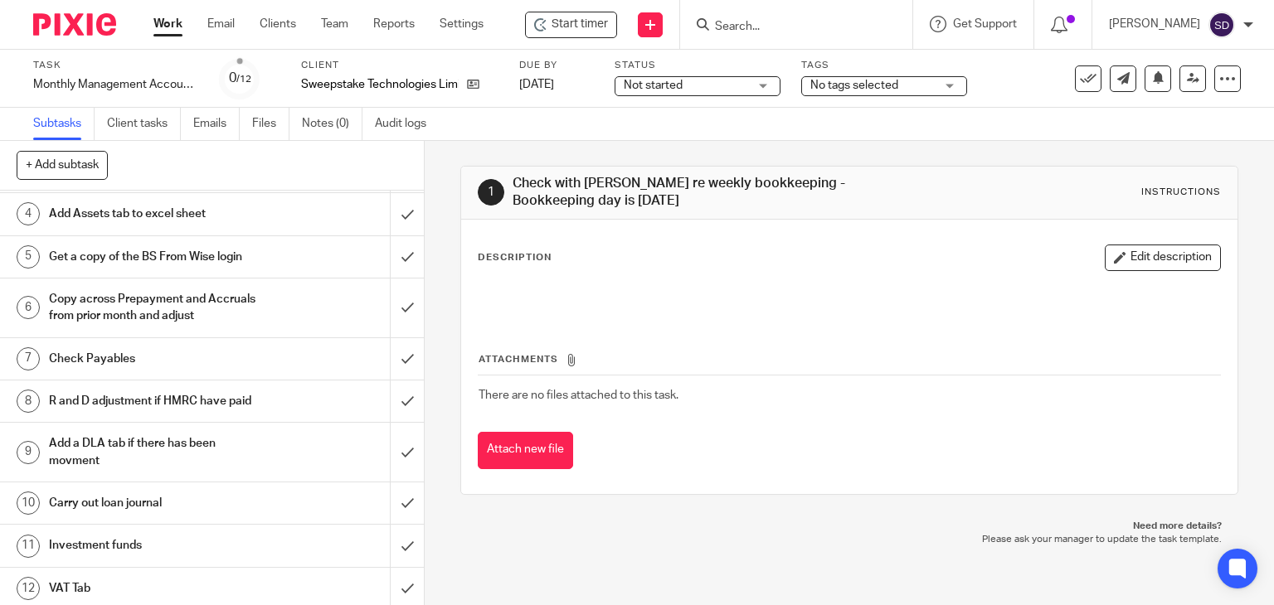
scroll to position [179, 0]
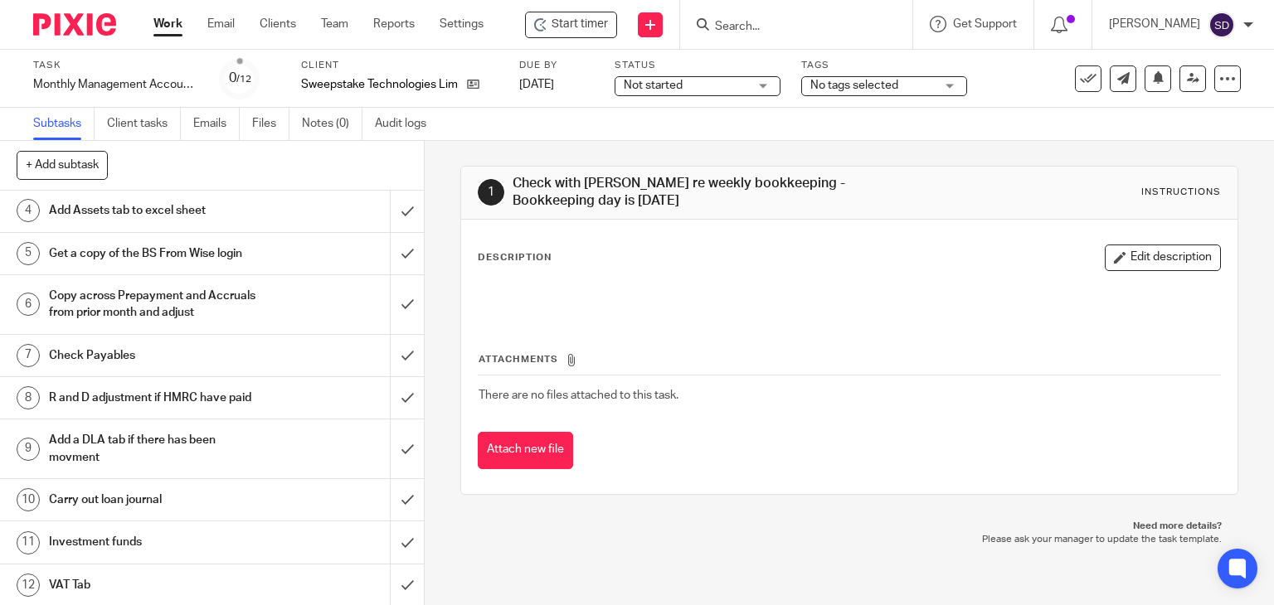
click at [290, 396] on div "R and D adjustment if HMRC have paid" at bounding box center [211, 398] width 324 height 25
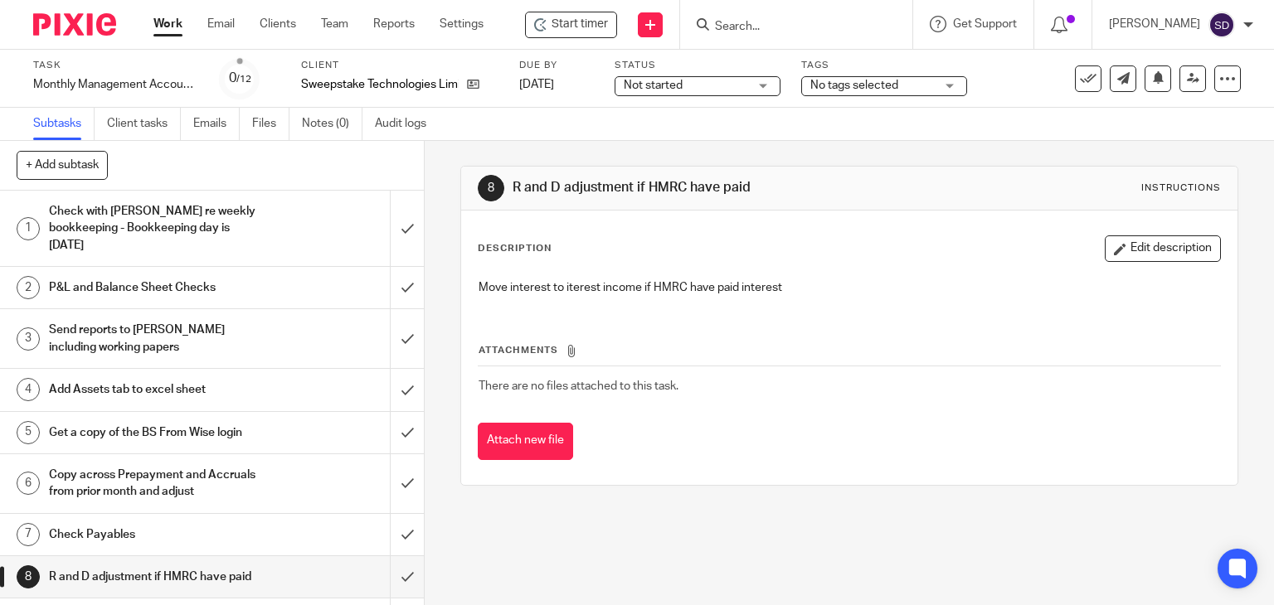
click at [250, 329] on h1 "Send reports to [PERSON_NAME] including working papers" at bounding box center [157, 339] width 216 height 42
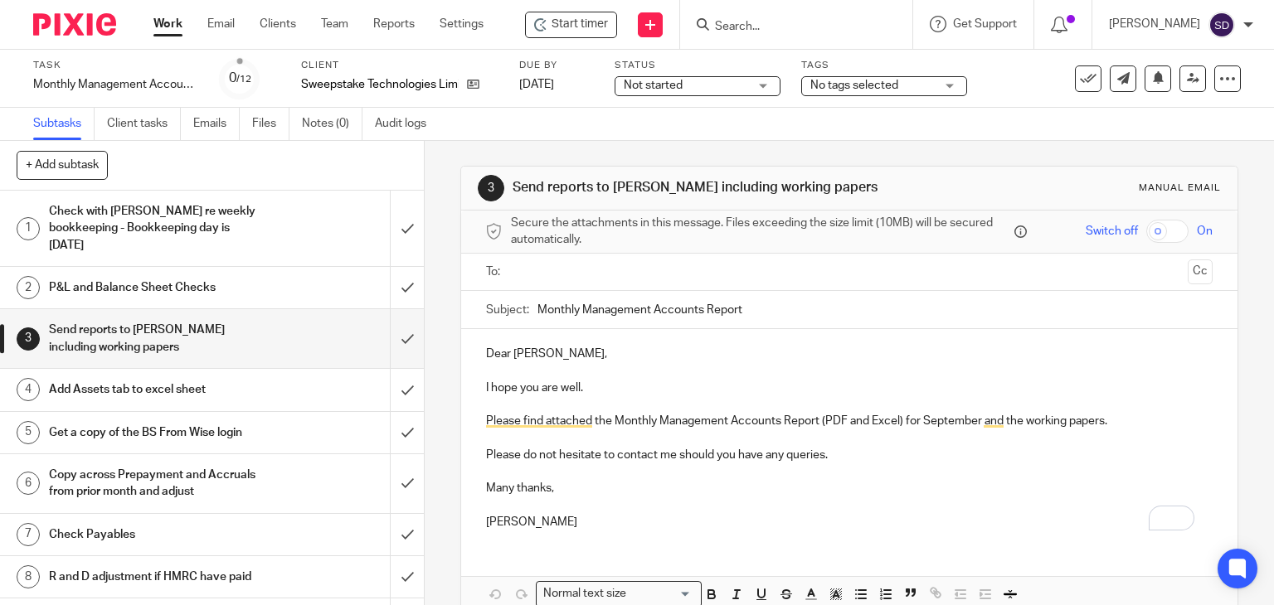
drag, startPoint x: 109, startPoint y: 333, endPoint x: 298, endPoint y: 321, distance: 188.6
click at [298, 321] on div "Send reports to [PERSON_NAME] including working papers" at bounding box center [211, 339] width 324 height 42
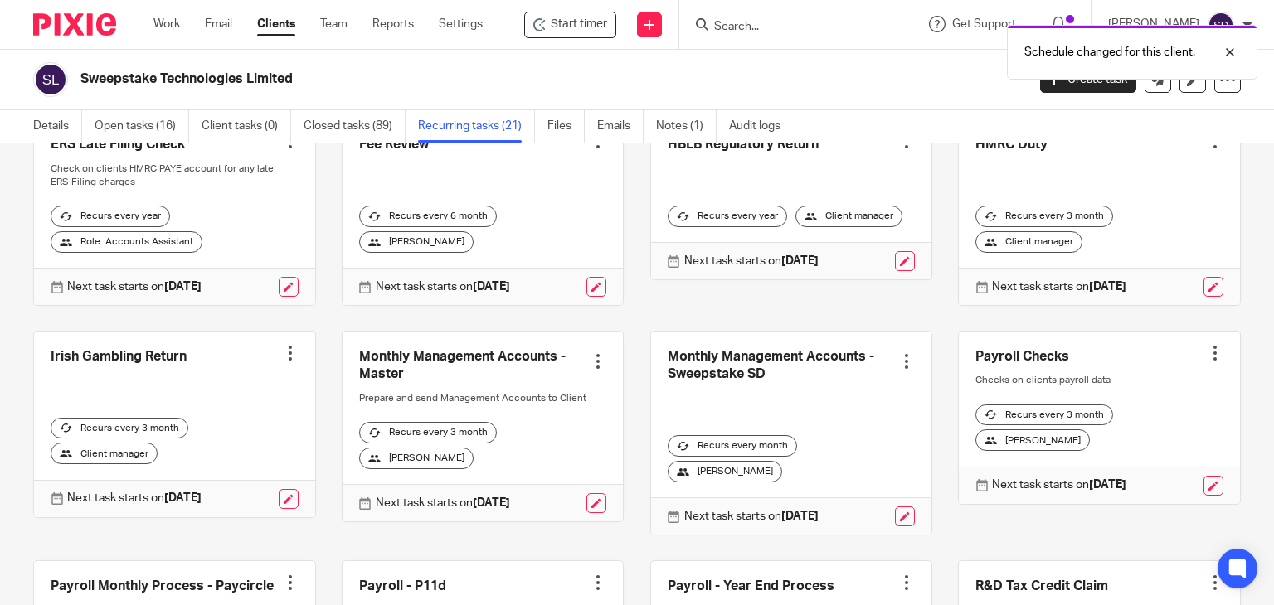
scroll to position [415, 0]
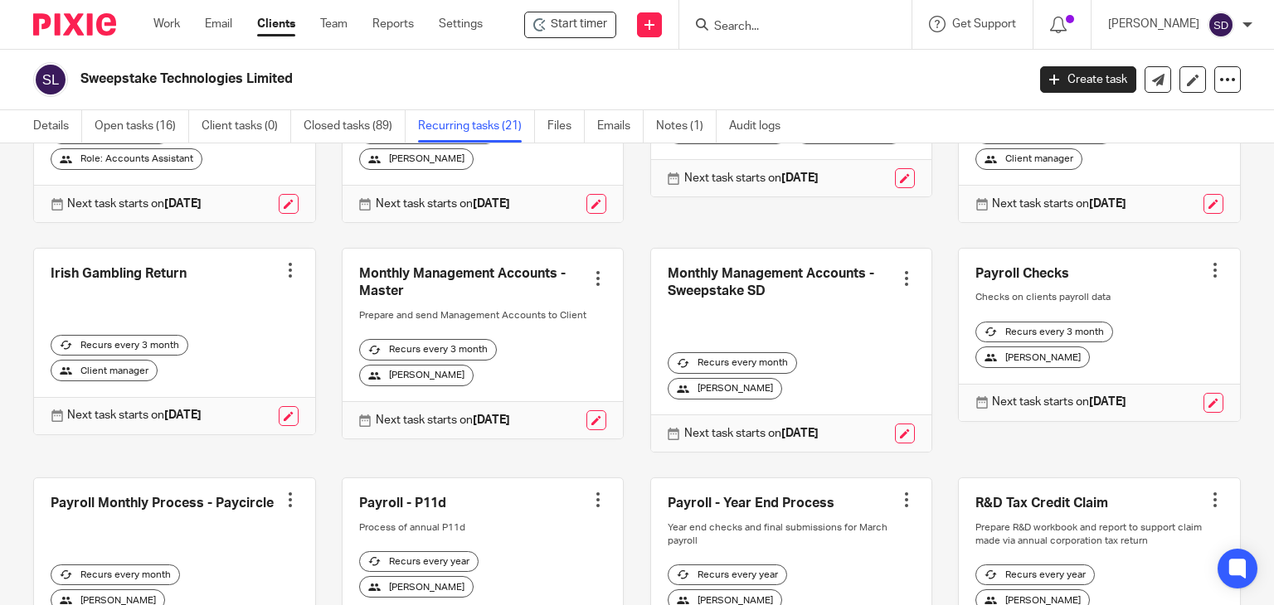
click at [898, 287] on div at bounding box center [906, 278] width 17 height 17
click at [790, 302] on link at bounding box center [791, 350] width 281 height 203
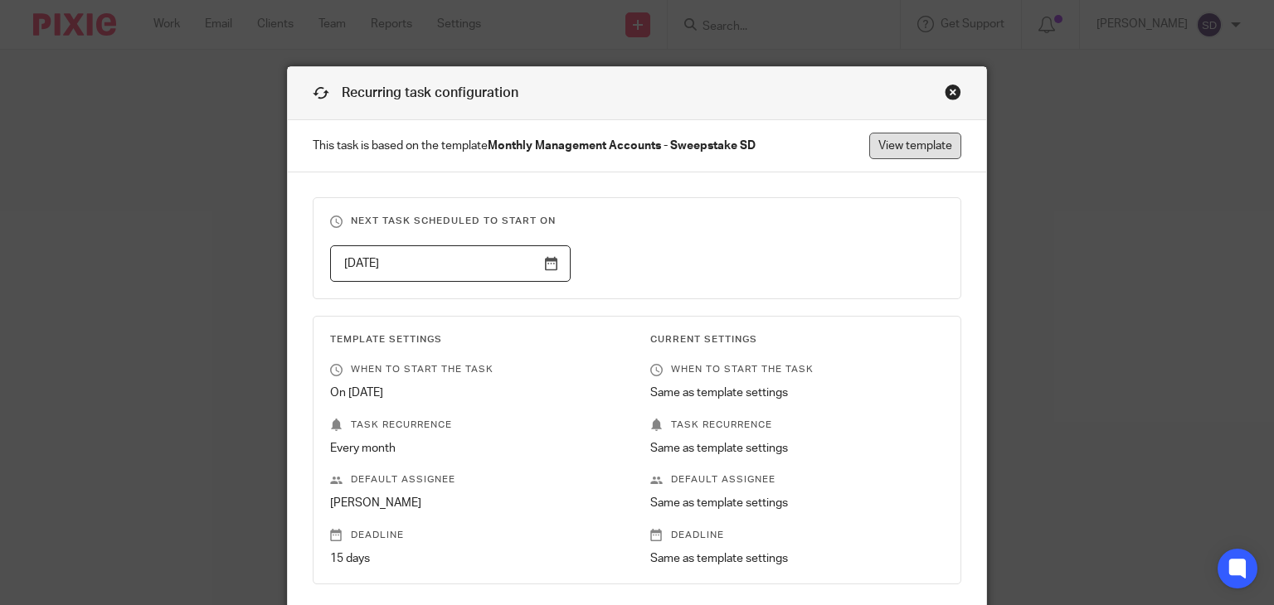
click at [899, 142] on link "View template" at bounding box center [915, 146] width 92 height 27
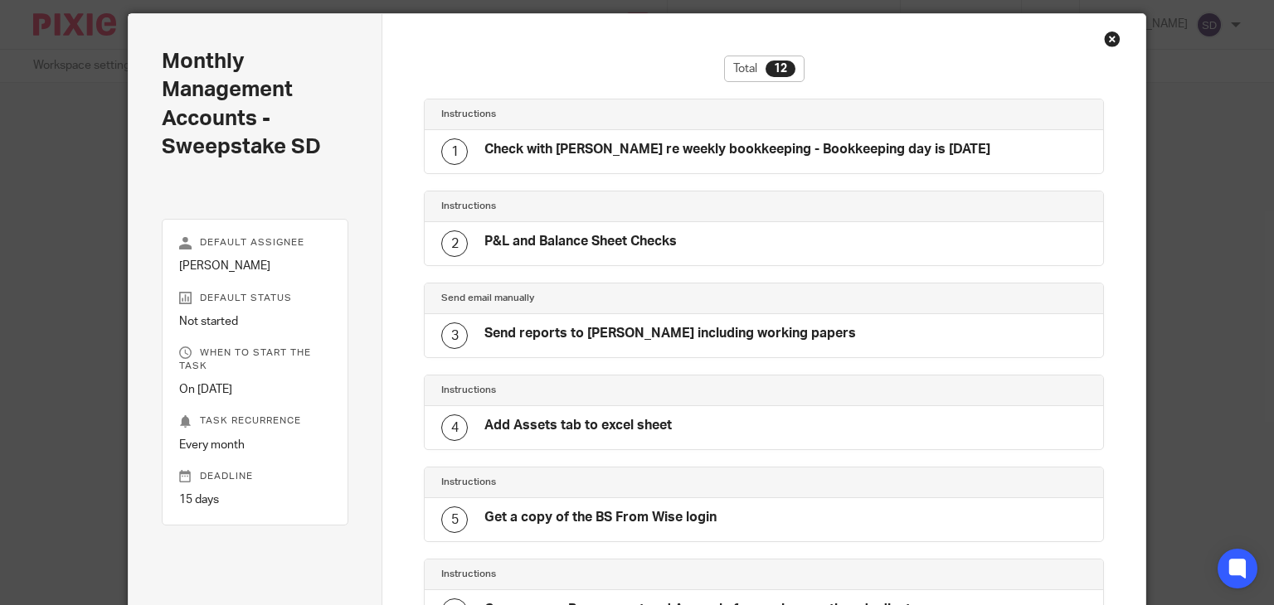
scroll to position [50, 0]
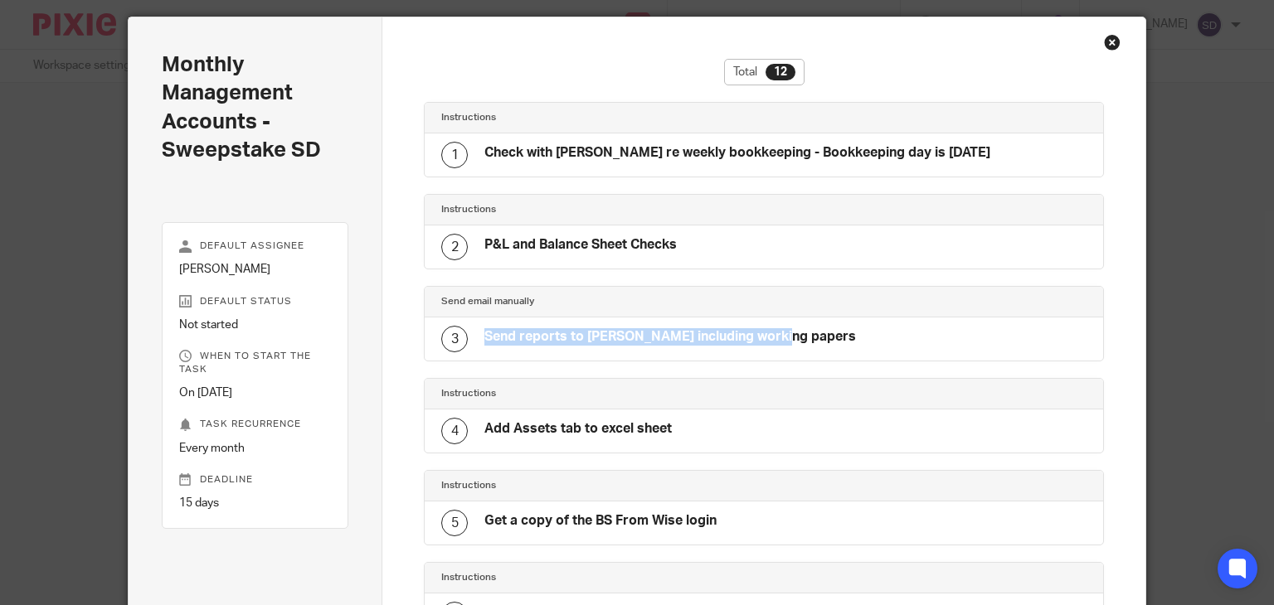
drag, startPoint x: 780, startPoint y: 338, endPoint x: 498, endPoint y: 339, distance: 282.8
click at [476, 346] on div "3 Send reports to [PERSON_NAME] including working papers" at bounding box center [764, 339] width 678 height 43
drag, startPoint x: 500, startPoint y: 335, endPoint x: 479, endPoint y: 340, distance: 22.1
click at [484, 340] on h4 "Send reports to [PERSON_NAME] including working papers" at bounding box center [670, 336] width 372 height 17
copy h4 "Send reports to [PERSON_NAME] including working papers"
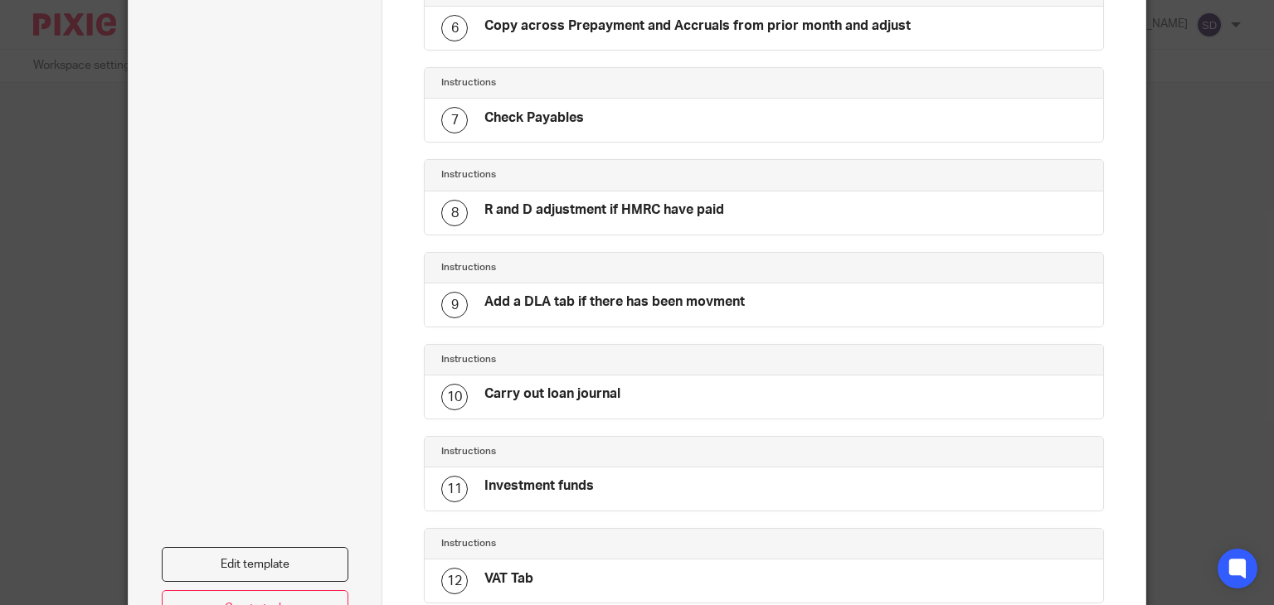
scroll to position [796, 0]
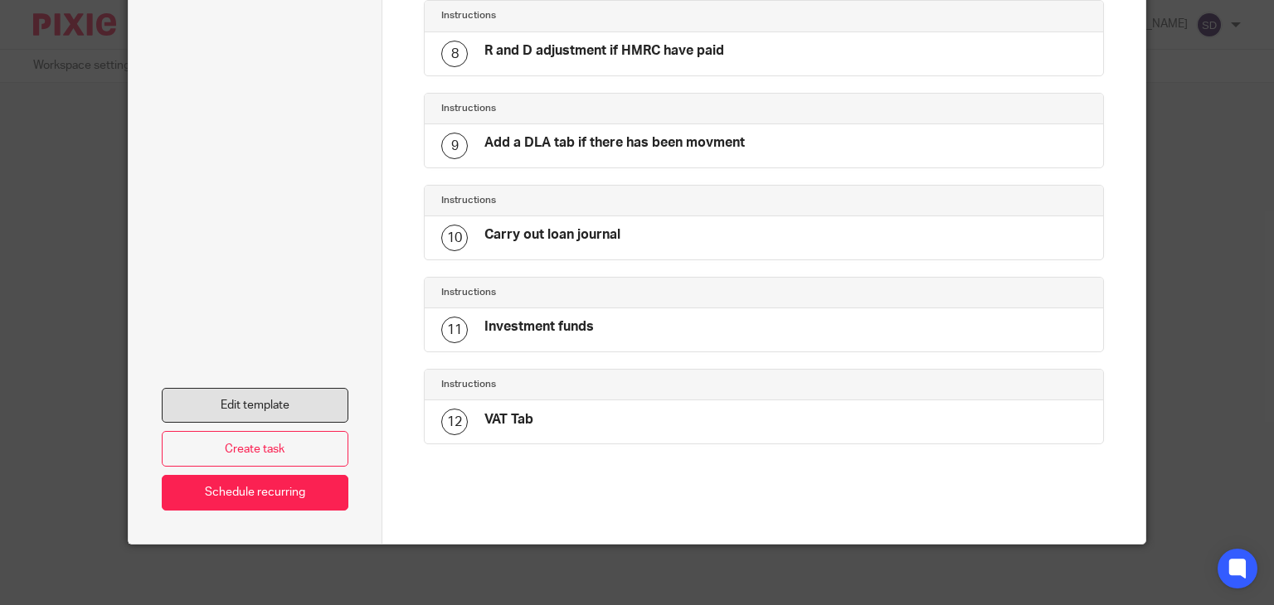
click at [309, 404] on link "Edit template" at bounding box center [255, 406] width 187 height 36
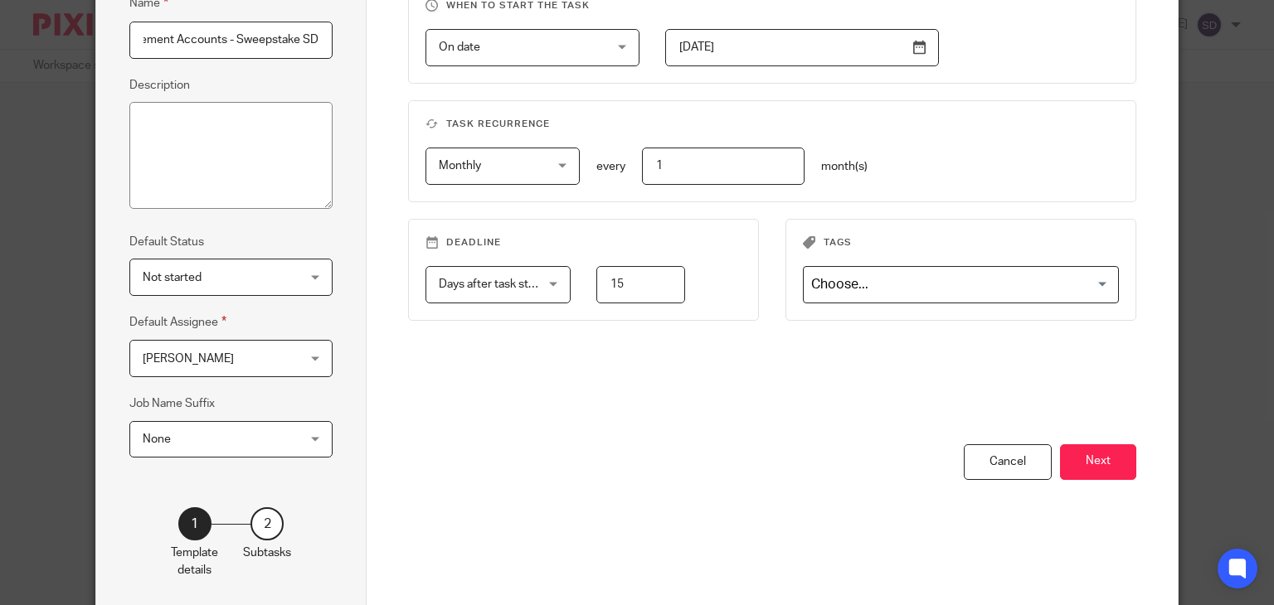
scroll to position [241, 0]
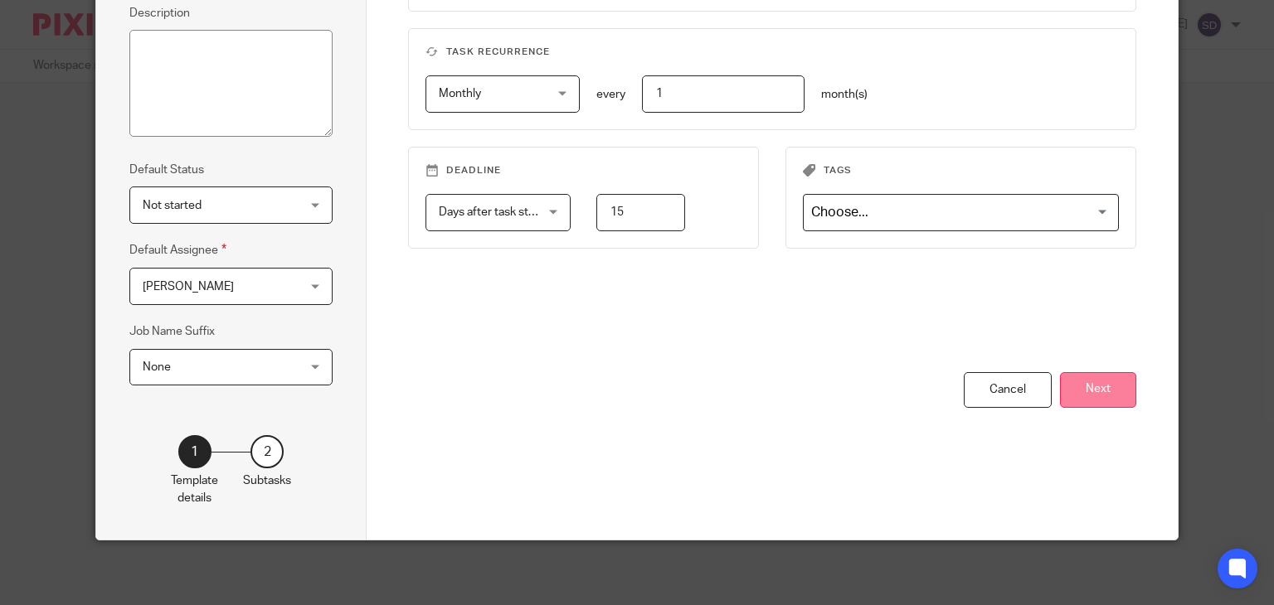
click at [1082, 387] on button "Next" at bounding box center [1098, 390] width 76 height 36
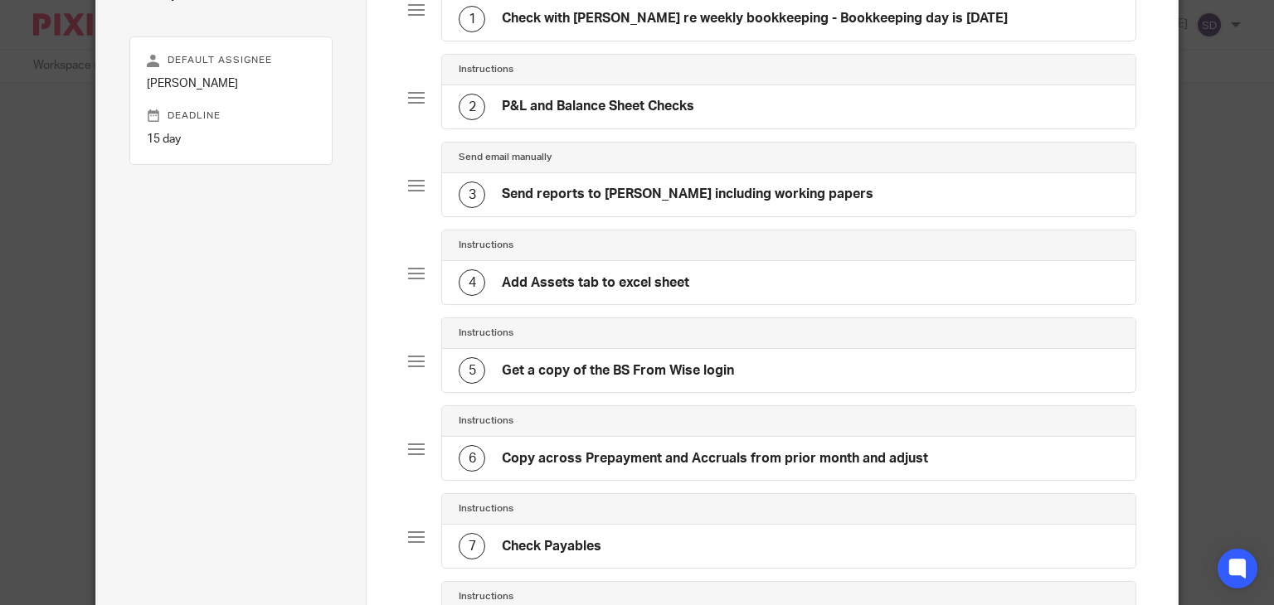
scroll to position [158, 0]
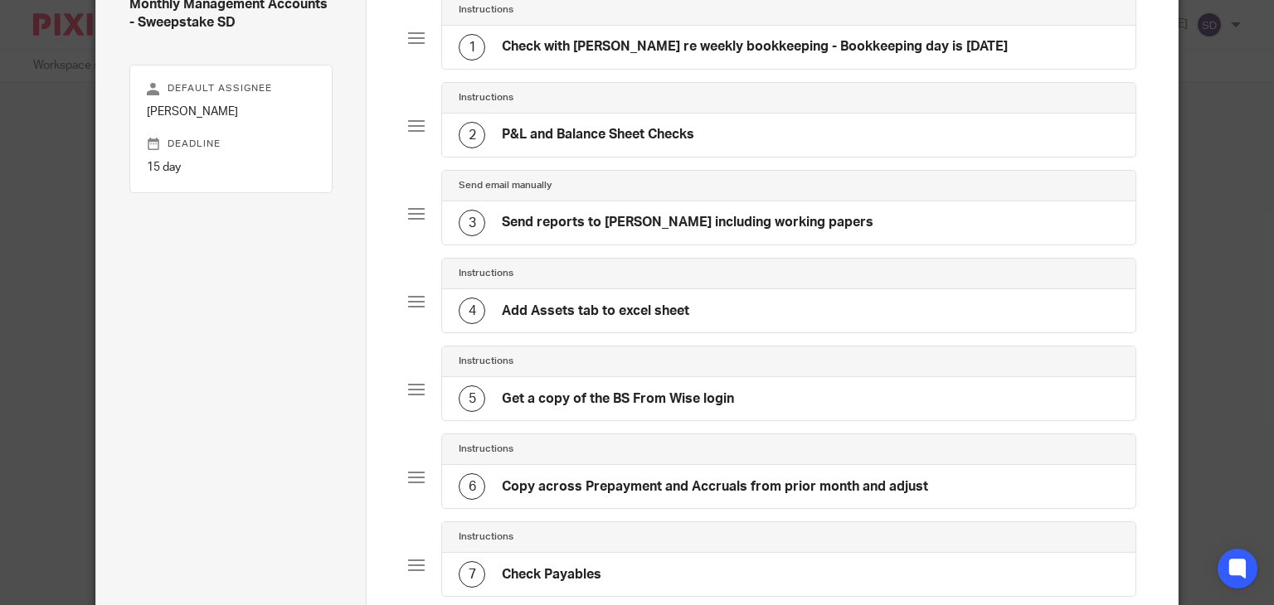
click at [409, 206] on div at bounding box center [416, 214] width 17 height 17
click at [408, 215] on div at bounding box center [416, 214] width 17 height 17
click at [516, 221] on h4 "Send reports to [PERSON_NAME] including working papers" at bounding box center [688, 222] width 372 height 17
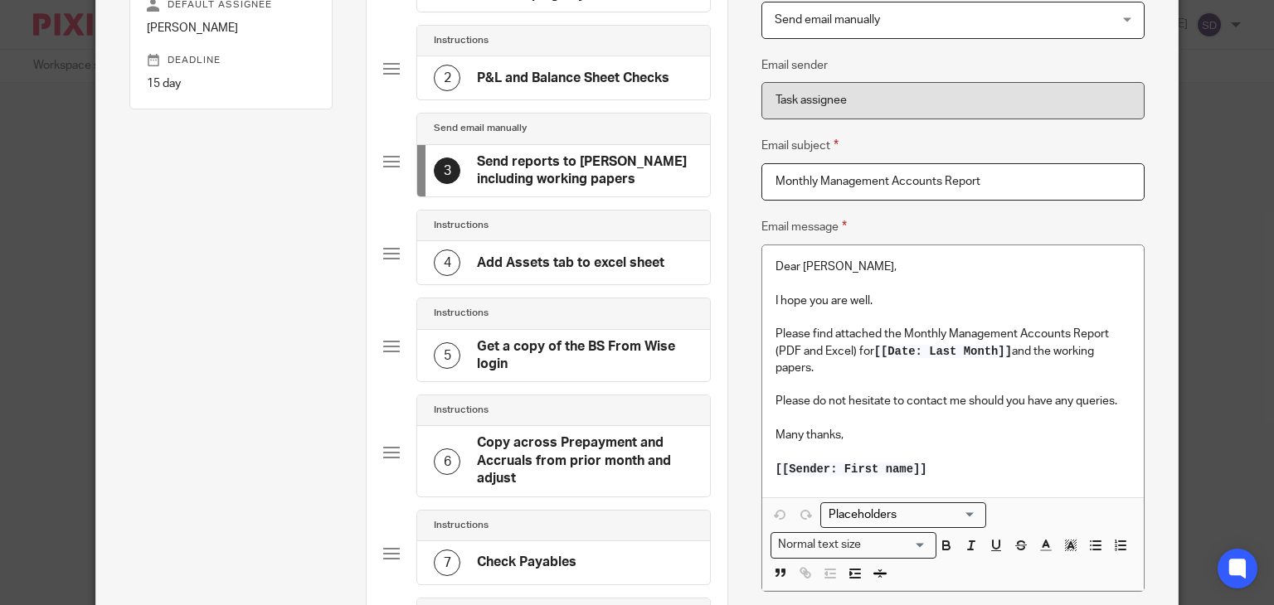
scroll to position [249, 0]
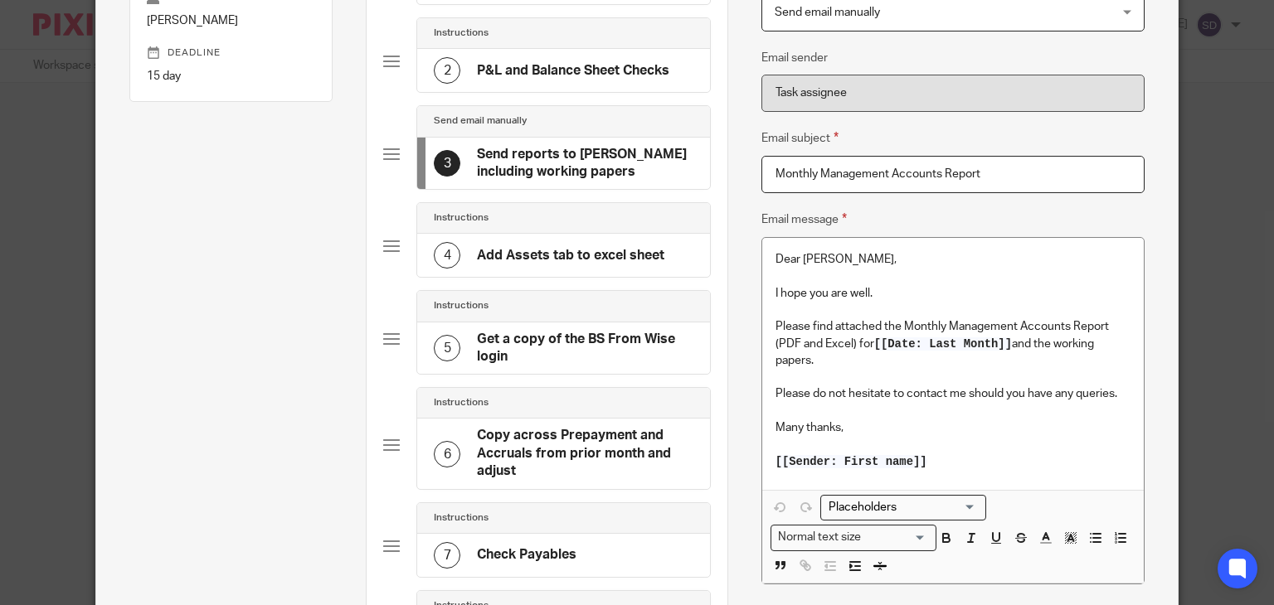
drag, startPoint x: 443, startPoint y: 122, endPoint x: 458, endPoint y: 243, distance: 122.0
click at [458, 243] on div "Instructions 1 Check with Sam re weekly bookkeeping - Bookkeeping day is Tuesda…" at bounding box center [547, 475] width 328 height 1145
click at [462, 173] on div "3 Send reports to Andy including working papers" at bounding box center [564, 164] width 260 height 36
click at [385, 150] on div at bounding box center [391, 154] width 17 height 17
click at [383, 153] on div at bounding box center [391, 154] width 17 height 17
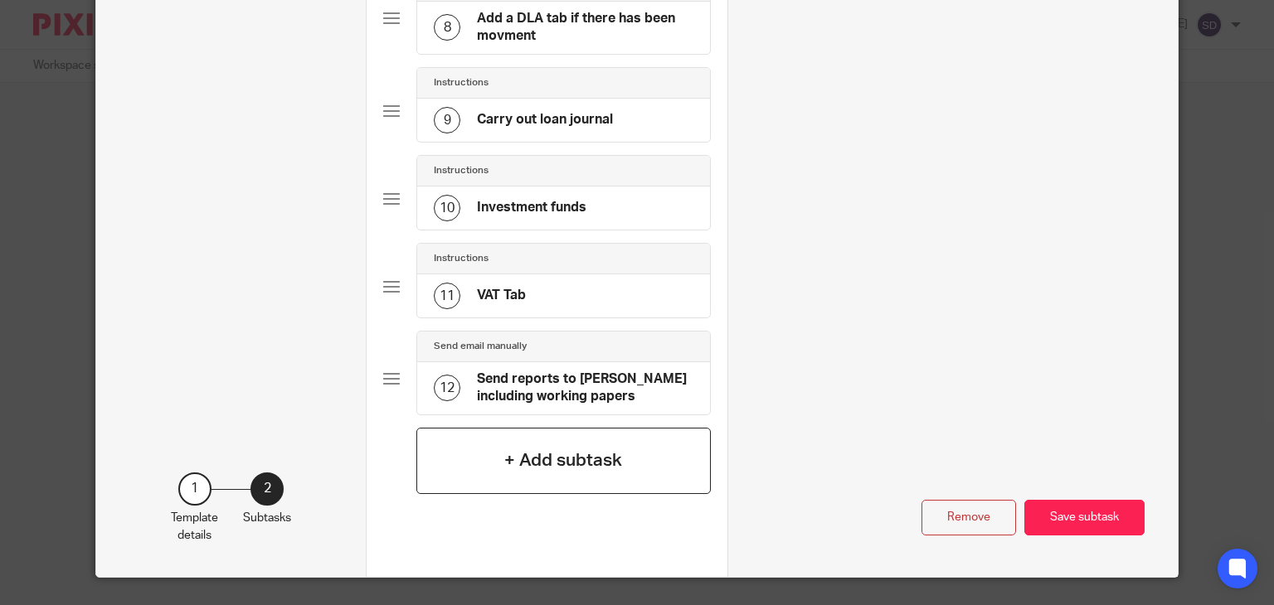
scroll to position [902, 0]
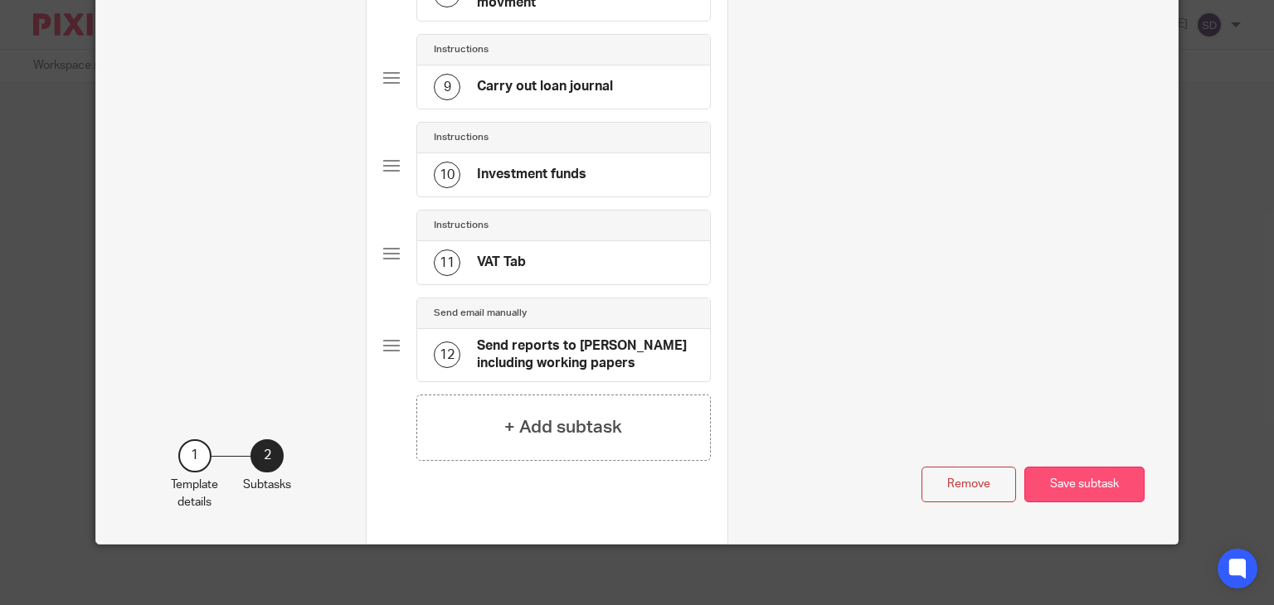
click at [1050, 481] on button "Save subtask" at bounding box center [1084, 485] width 120 height 36
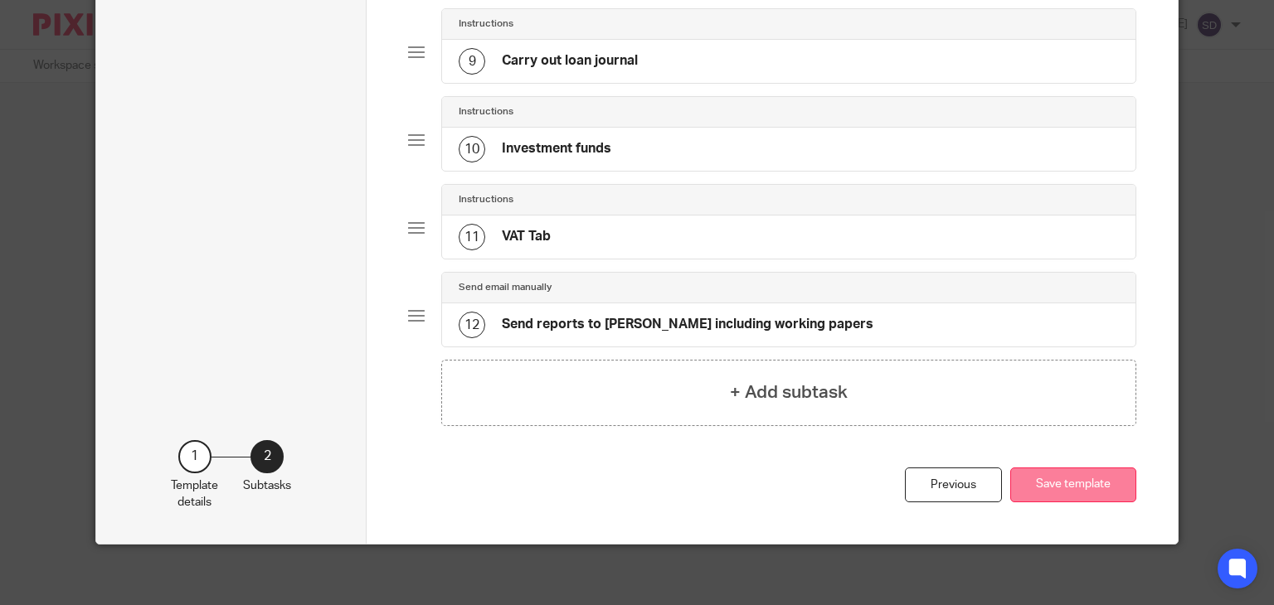
click at [1058, 475] on button "Save template" at bounding box center [1073, 486] width 126 height 36
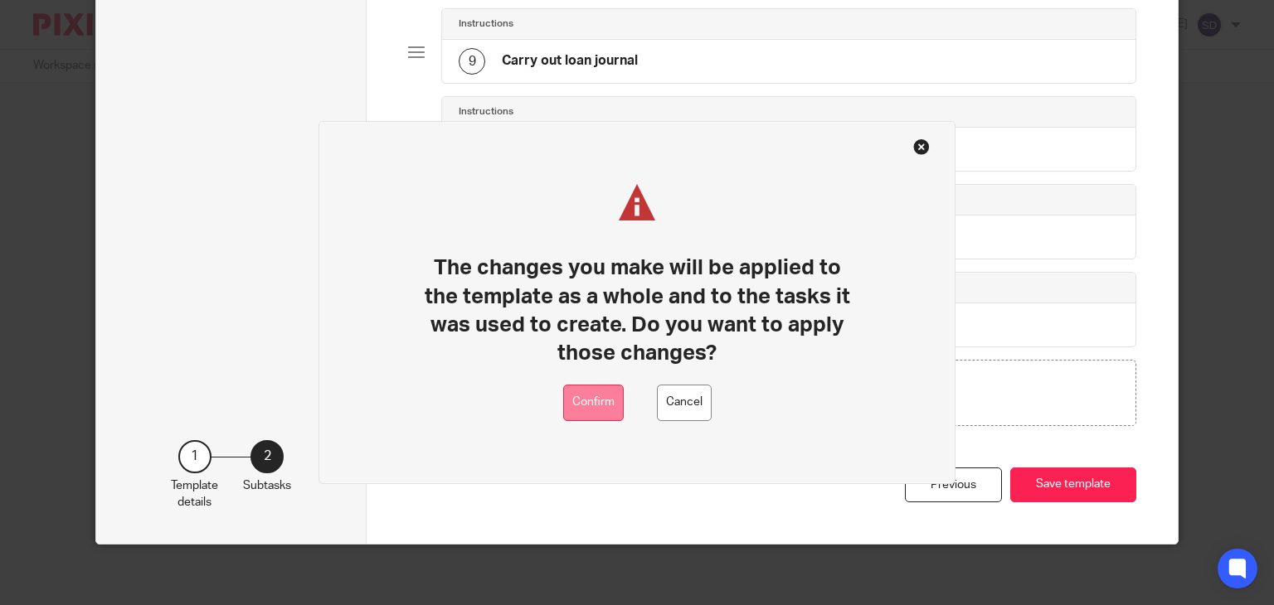
click at [576, 401] on button "Confirm" at bounding box center [593, 403] width 61 height 37
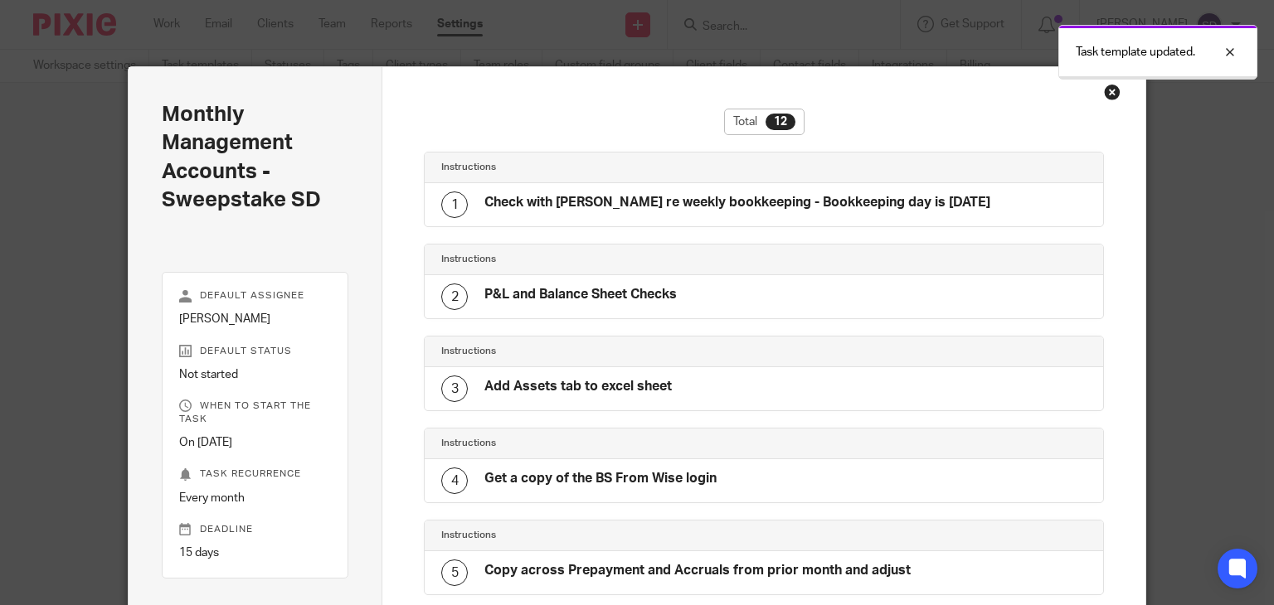
scroll to position [796, 0]
